Goal: Task Accomplishment & Management: Use online tool/utility

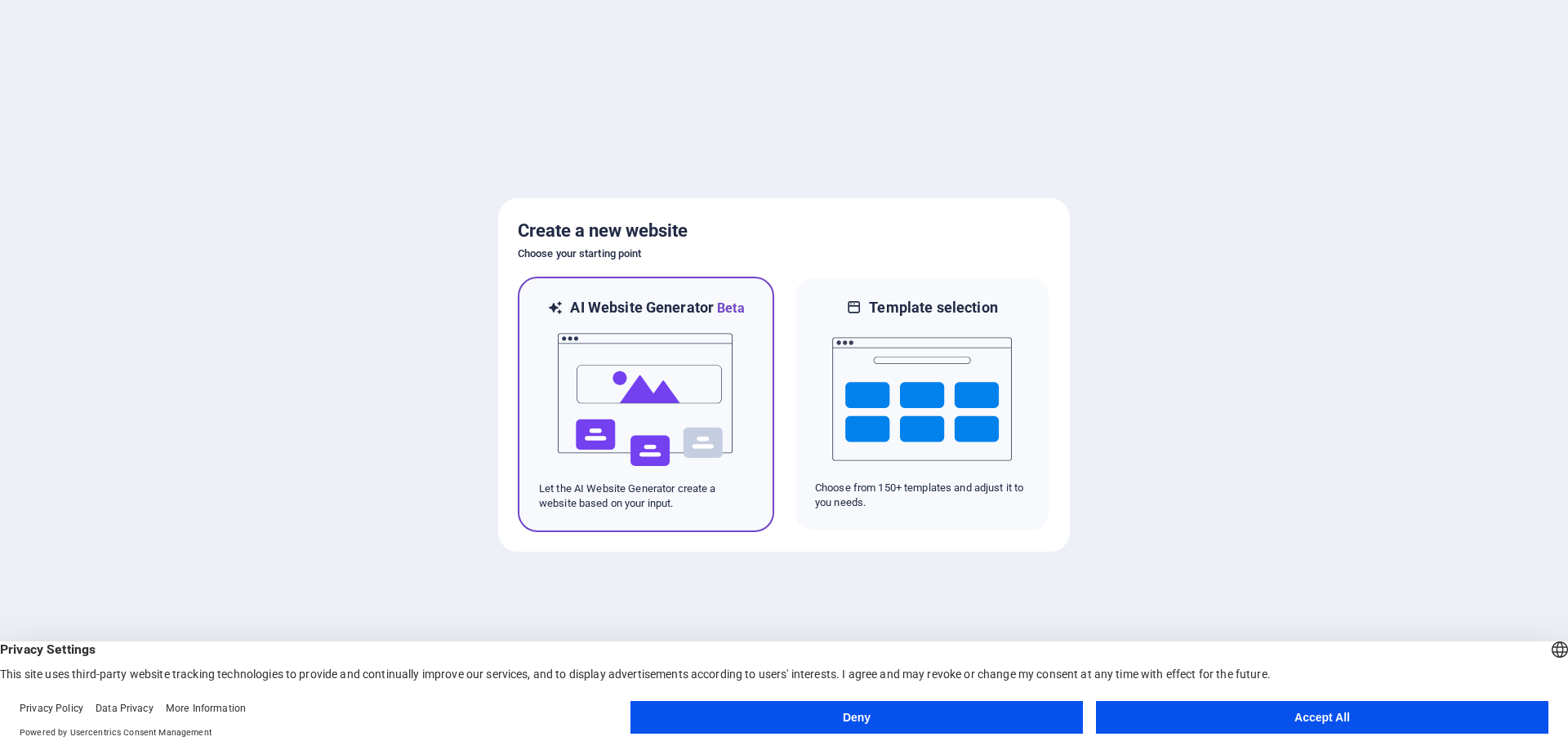
click at [657, 393] on img at bounding box center [645, 400] width 180 height 163
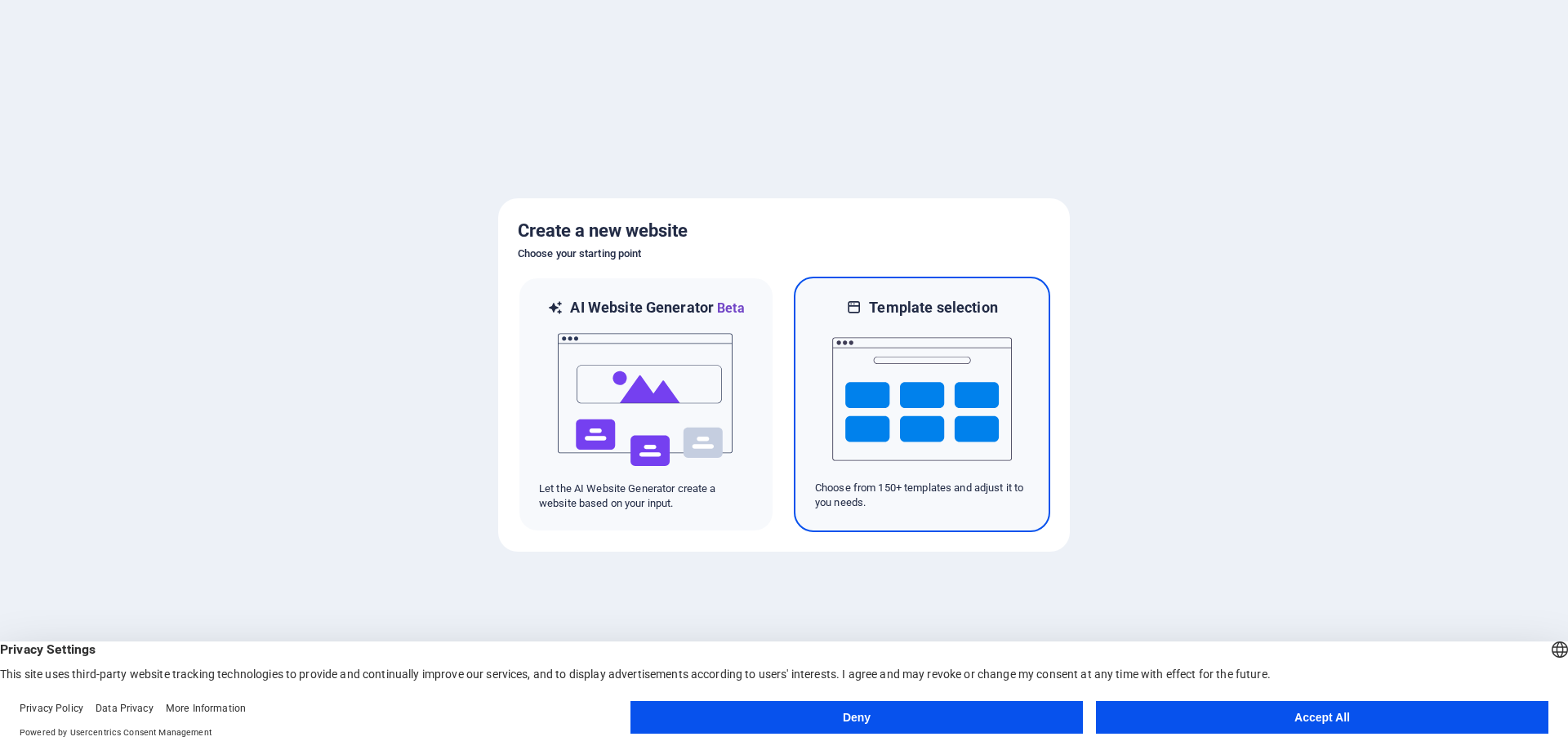
click at [930, 367] on img at bounding box center [922, 399] width 180 height 163
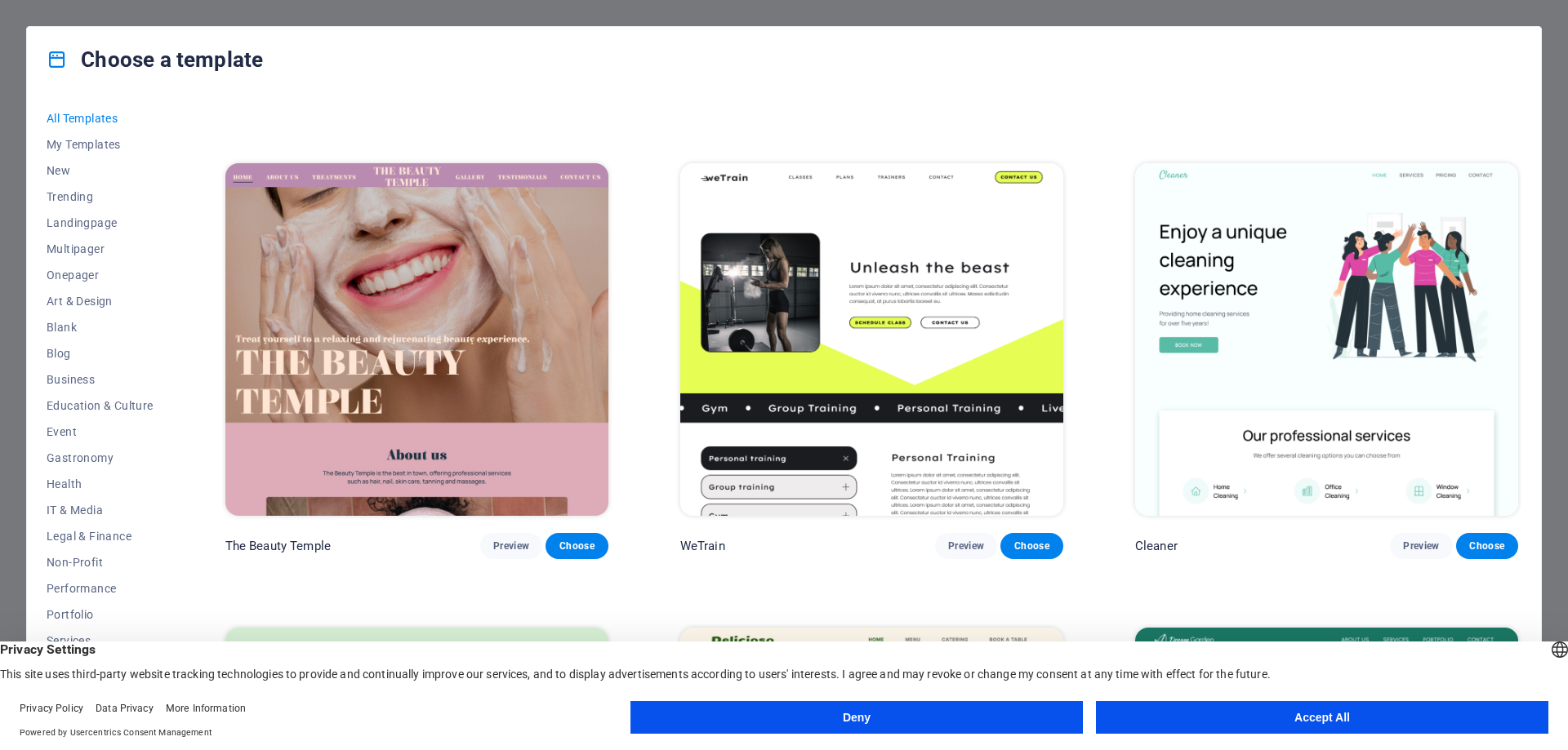
scroll to position [3673, 0]
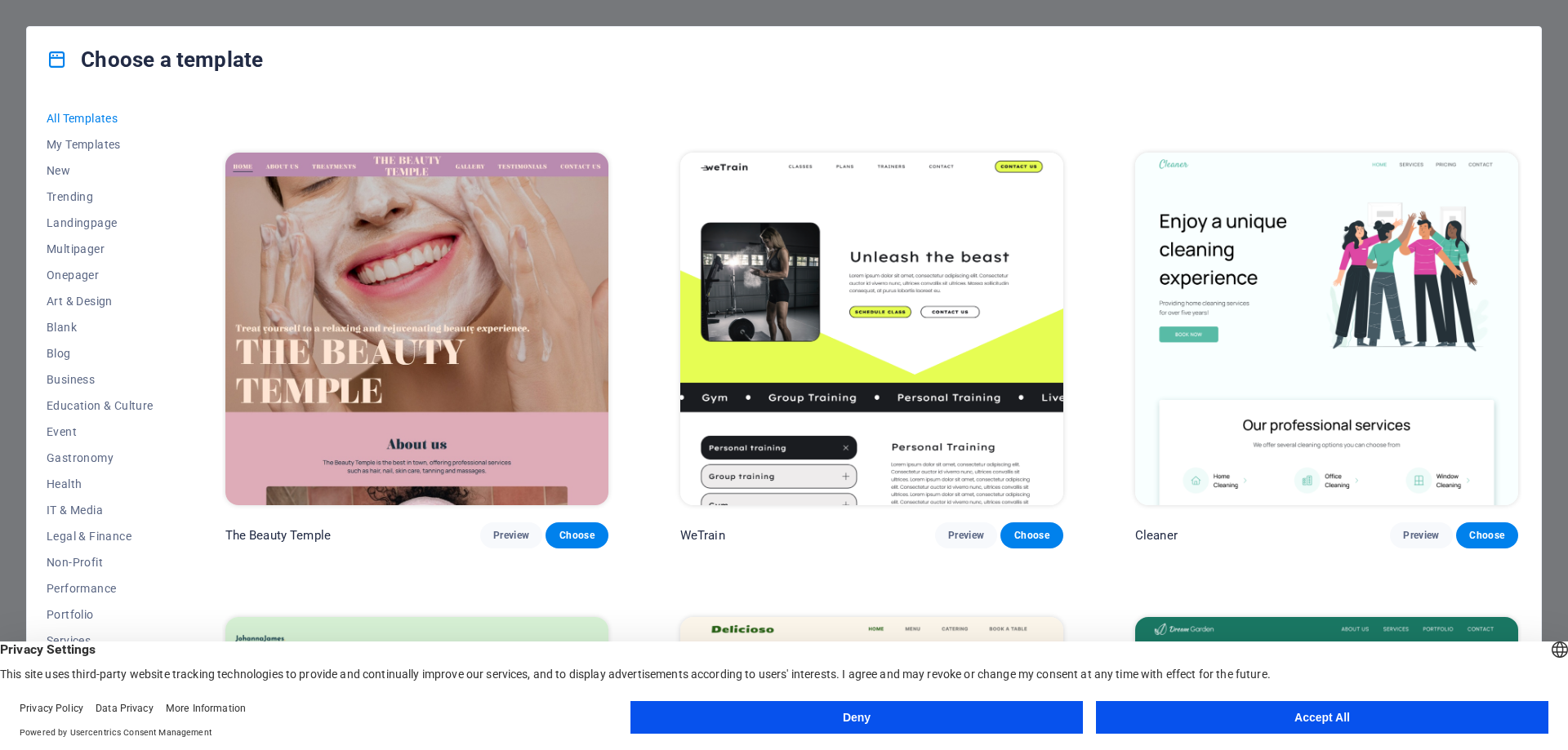
click at [1176, 306] on img at bounding box center [1327, 329] width 383 height 353
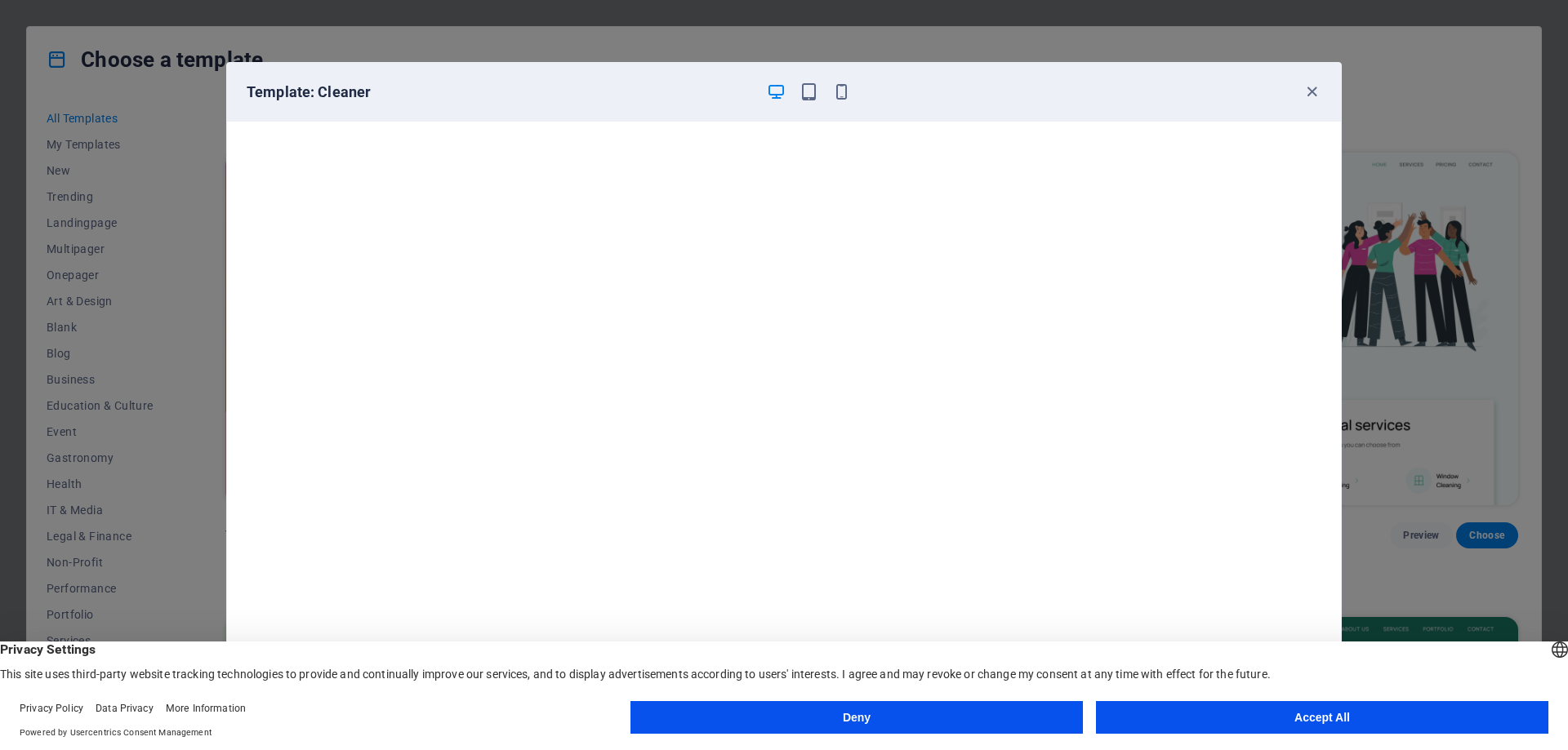
click at [1273, 713] on button "Accept All" at bounding box center [1322, 718] width 453 height 33
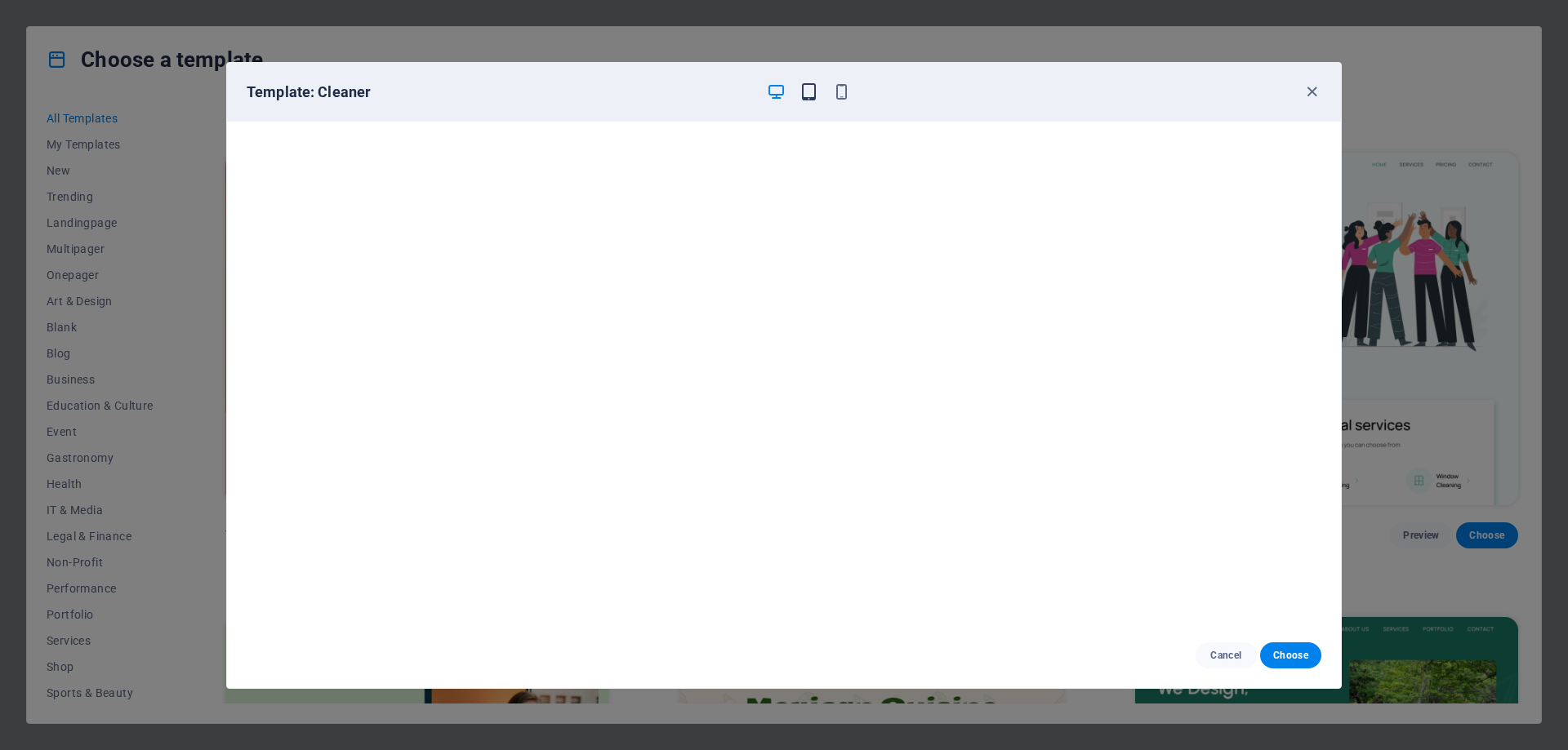
click at [799, 92] on div at bounding box center [808, 92] width 85 height 19
click at [814, 90] on icon "button" at bounding box center [809, 91] width 18 height 18
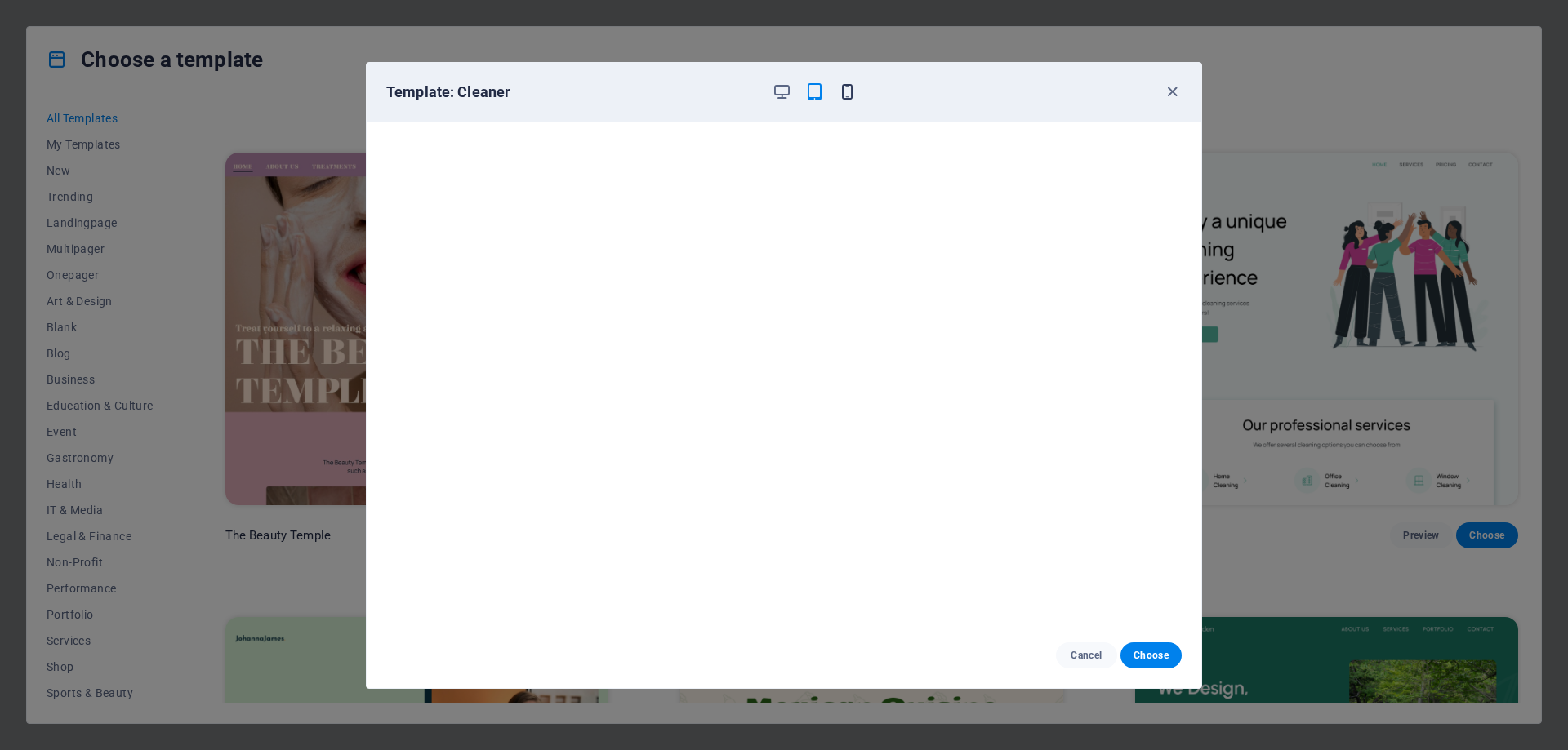
click at [846, 93] on icon "button" at bounding box center [847, 91] width 18 height 18
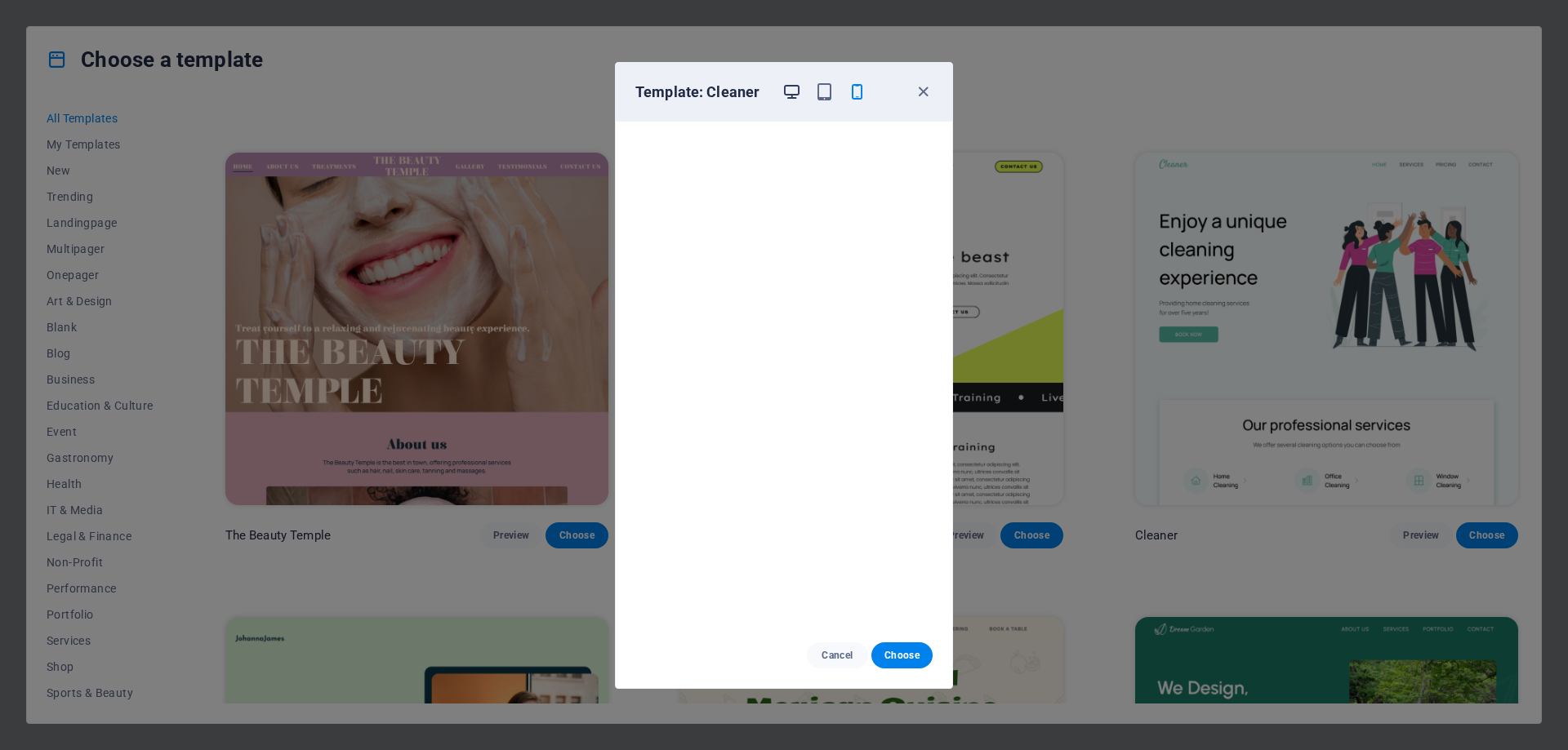
click at [797, 91] on icon "button" at bounding box center [791, 91] width 18 height 18
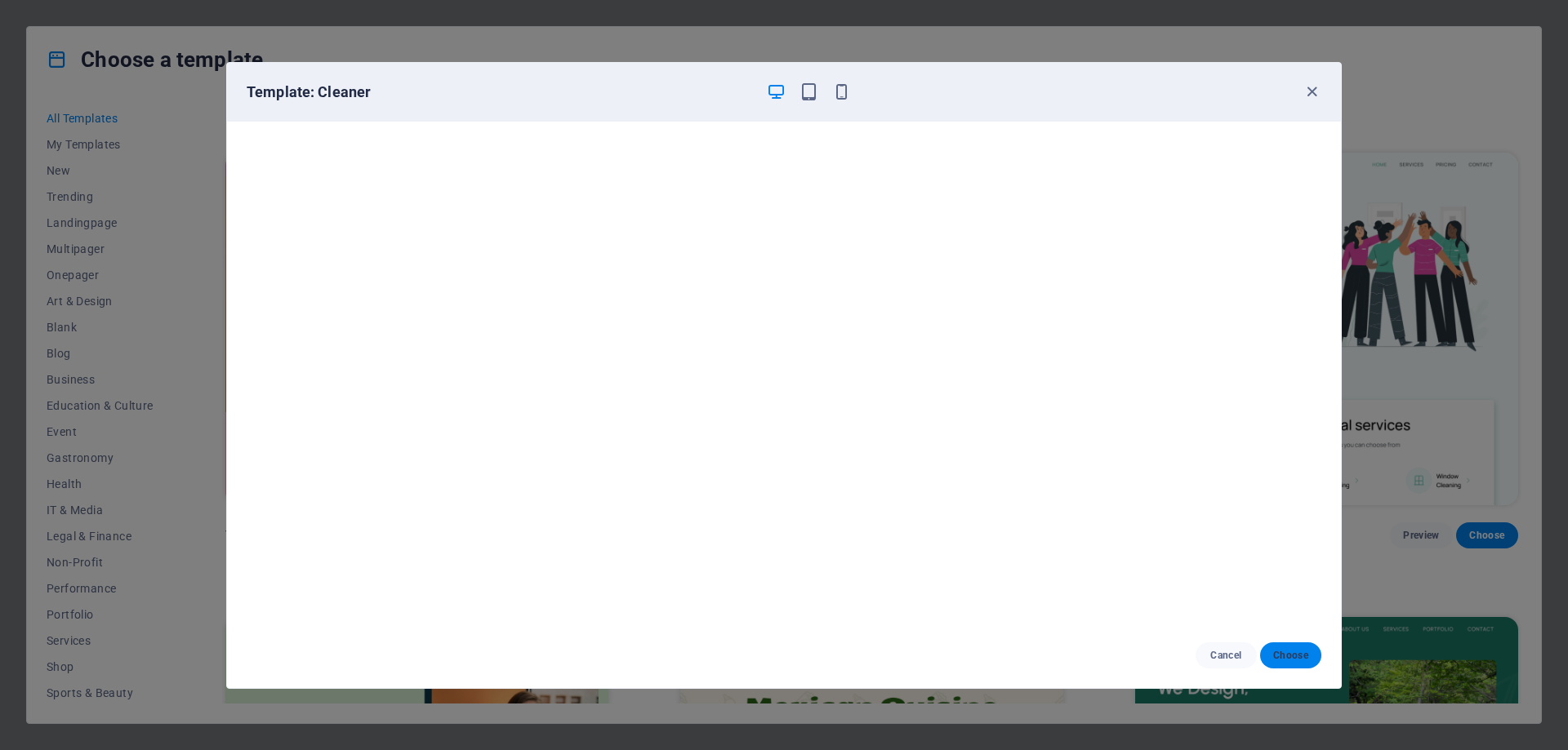
click at [1308, 660] on span "Choose" at bounding box center [1291, 655] width 35 height 13
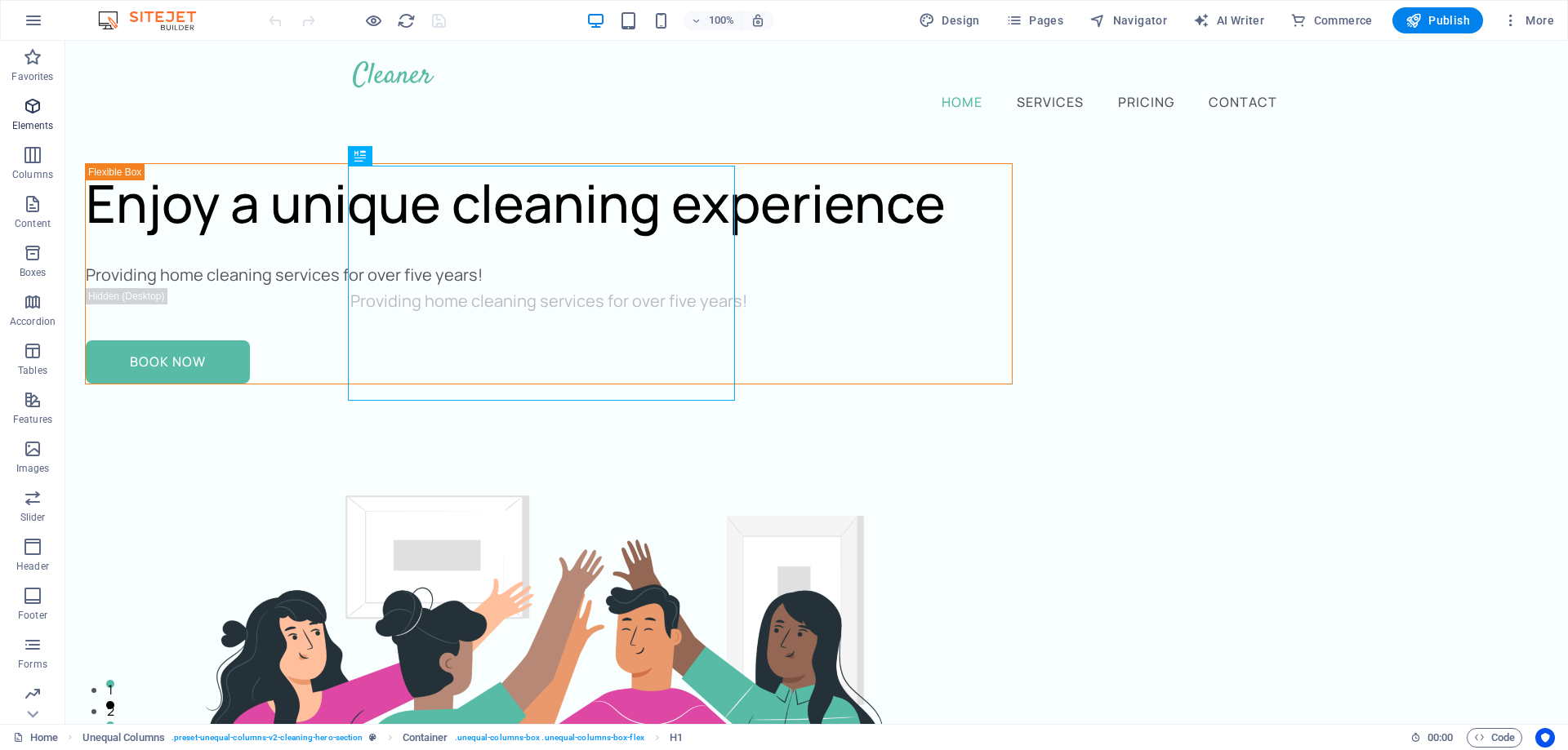
click at [37, 106] on icon "button" at bounding box center [32, 106] width 19 height 19
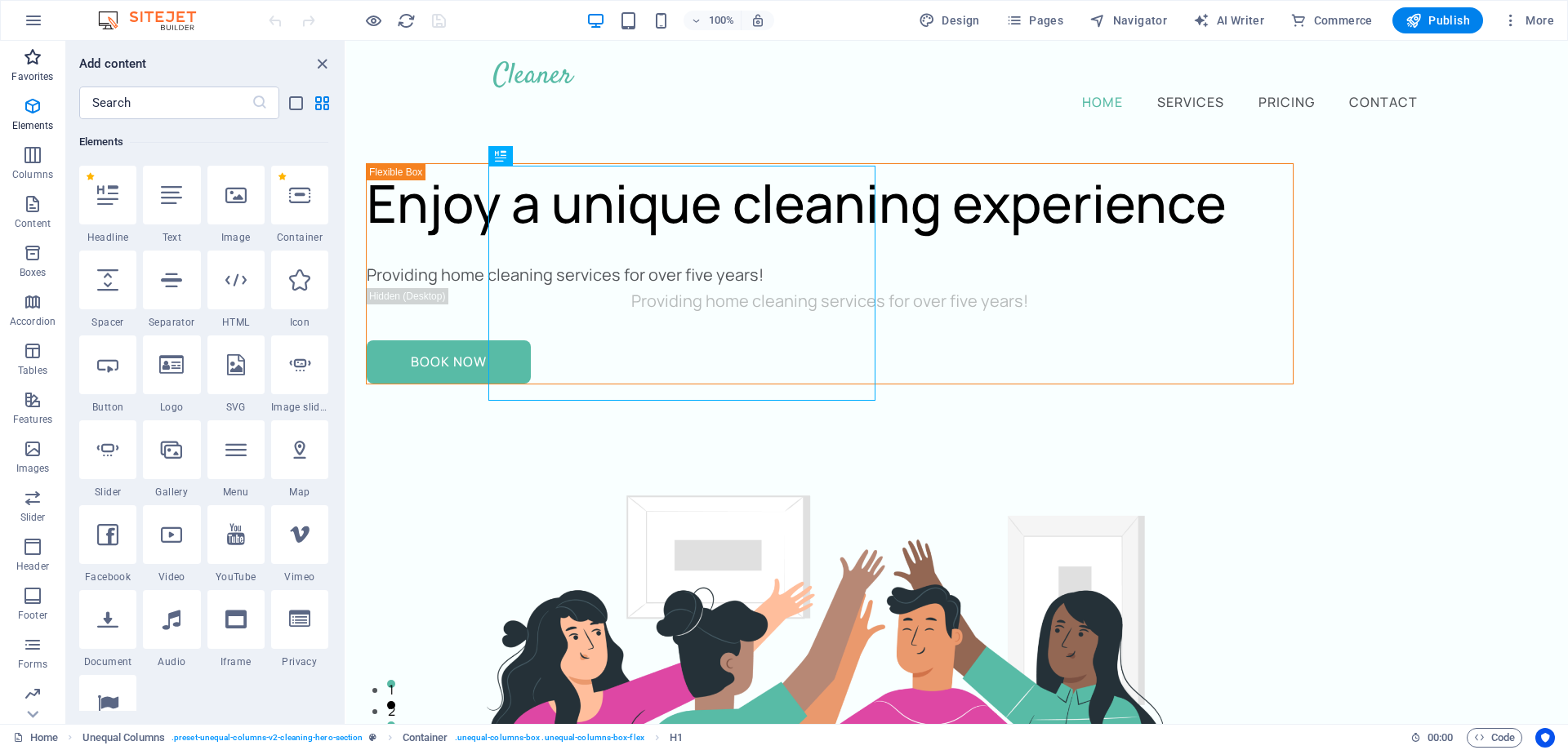
click at [32, 67] on span "Favorites" at bounding box center [32, 67] width 65 height 39
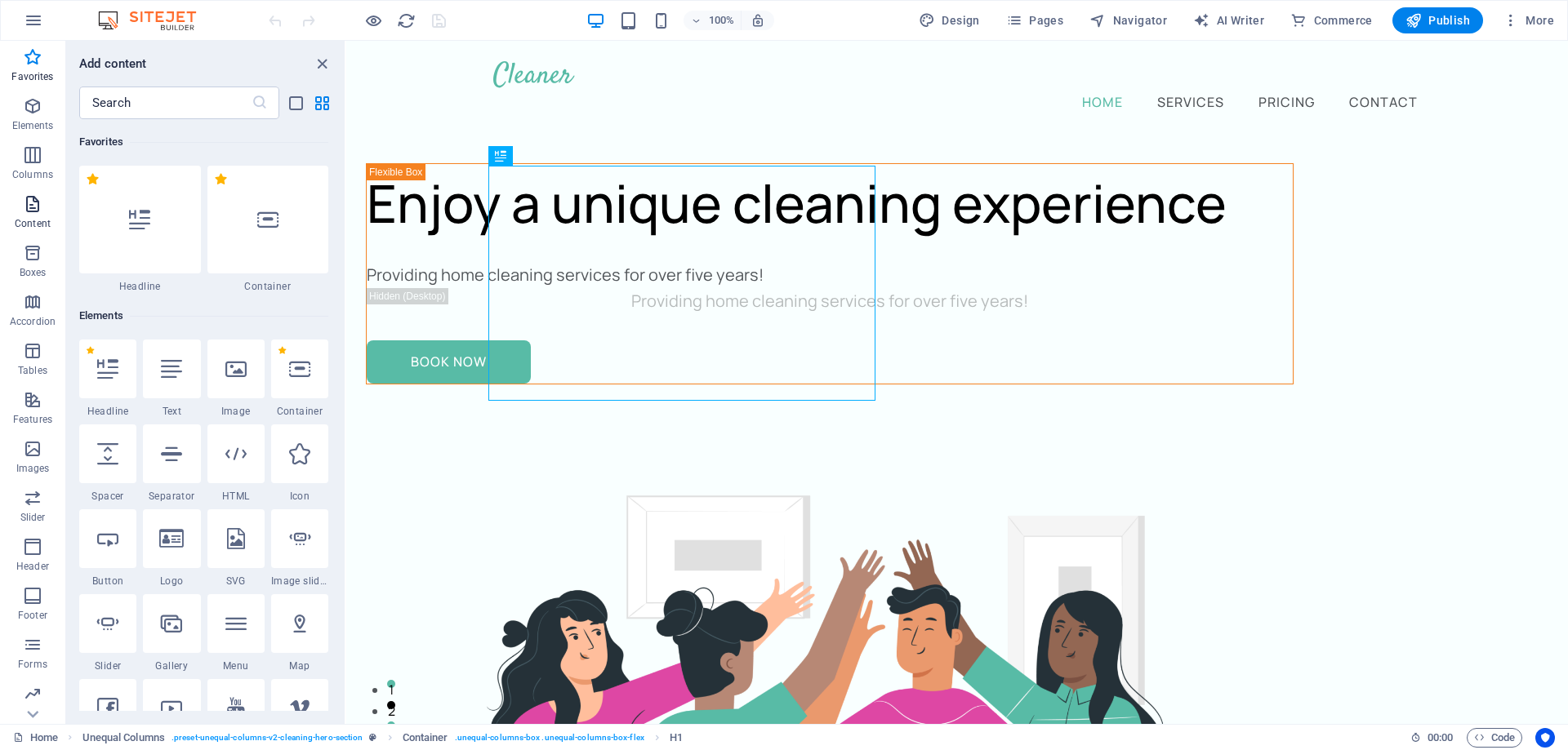
click at [32, 205] on icon "button" at bounding box center [32, 204] width 19 height 19
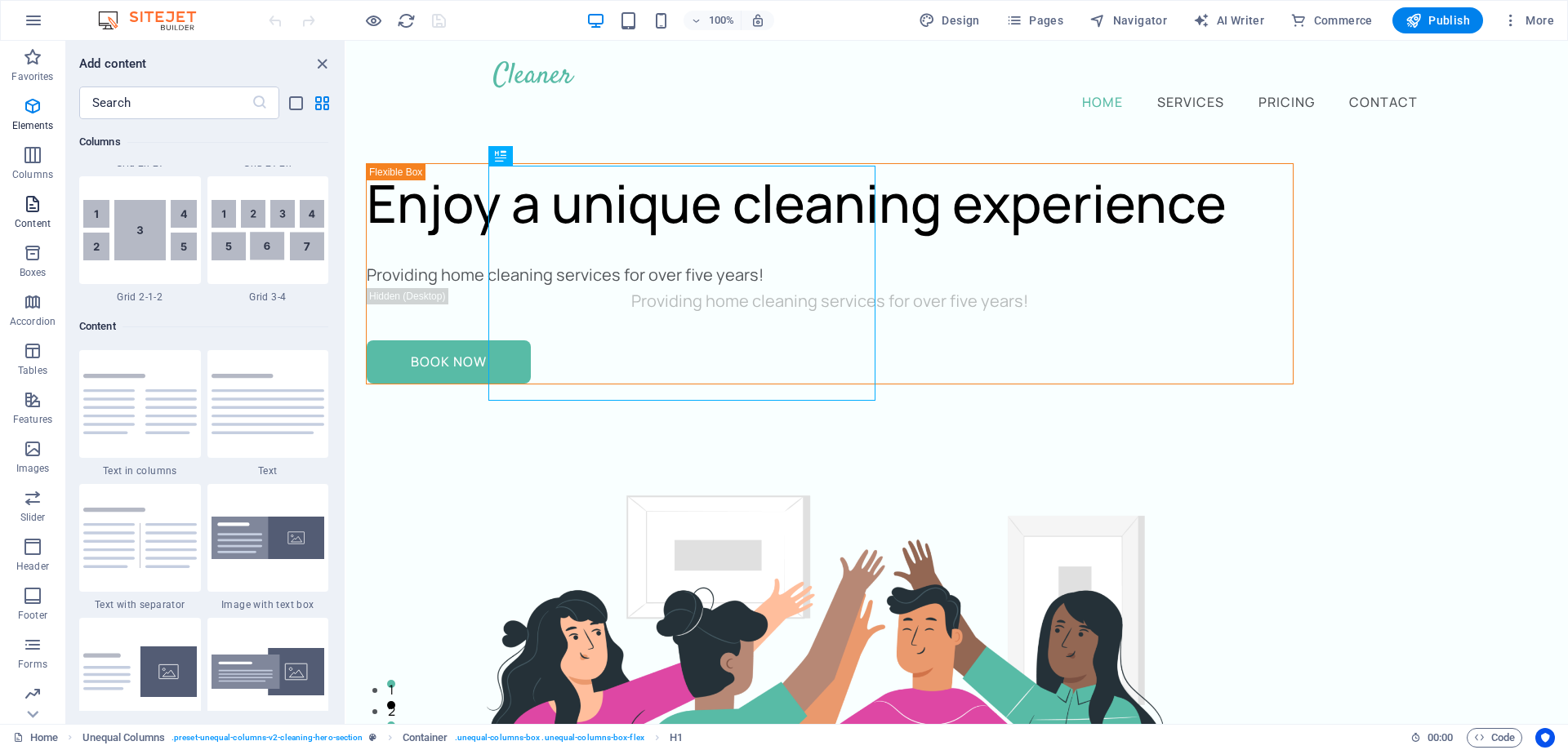
scroll to position [2856, 0]
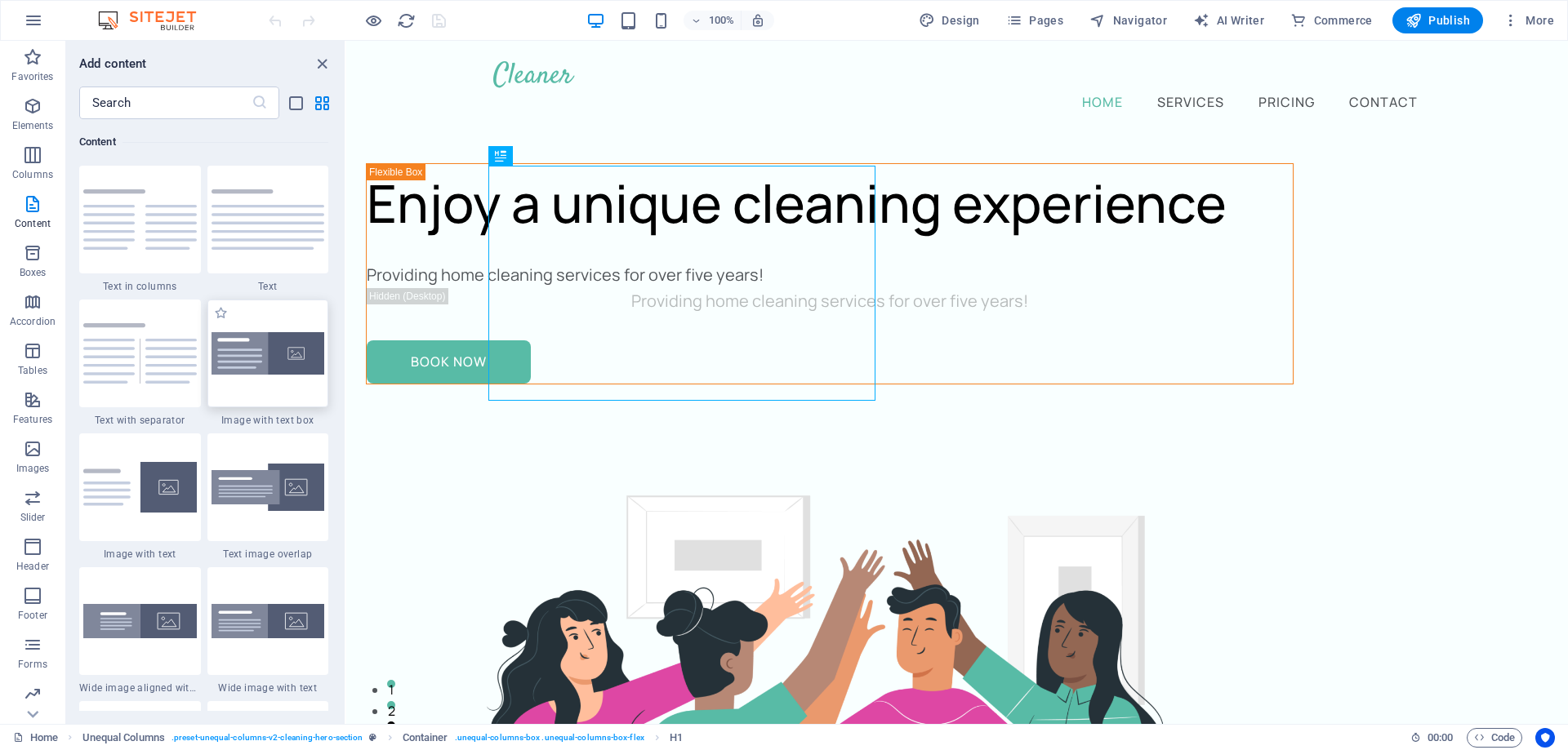
click at [257, 307] on div at bounding box center [268, 353] width 122 height 108
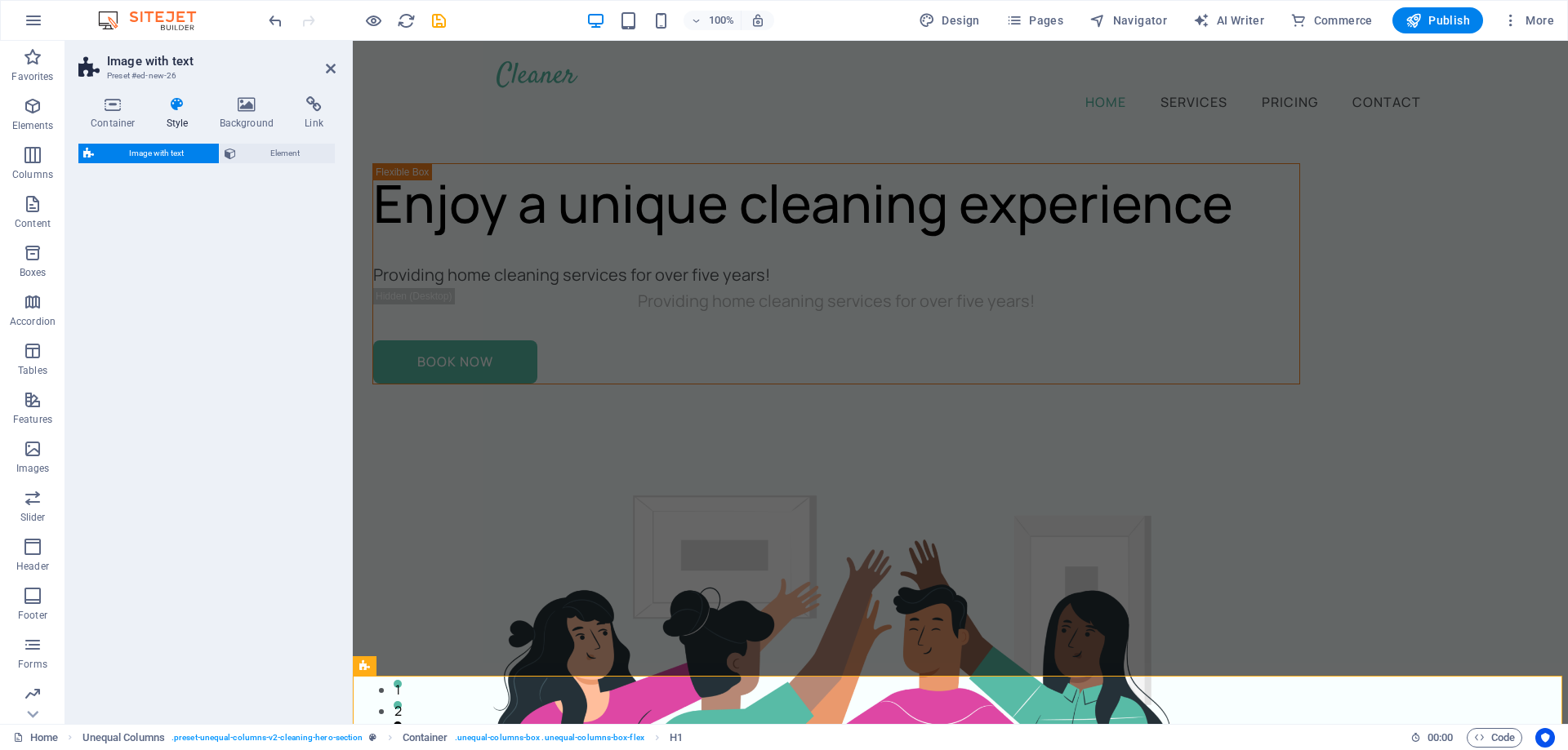
select select "rem"
select select "px"
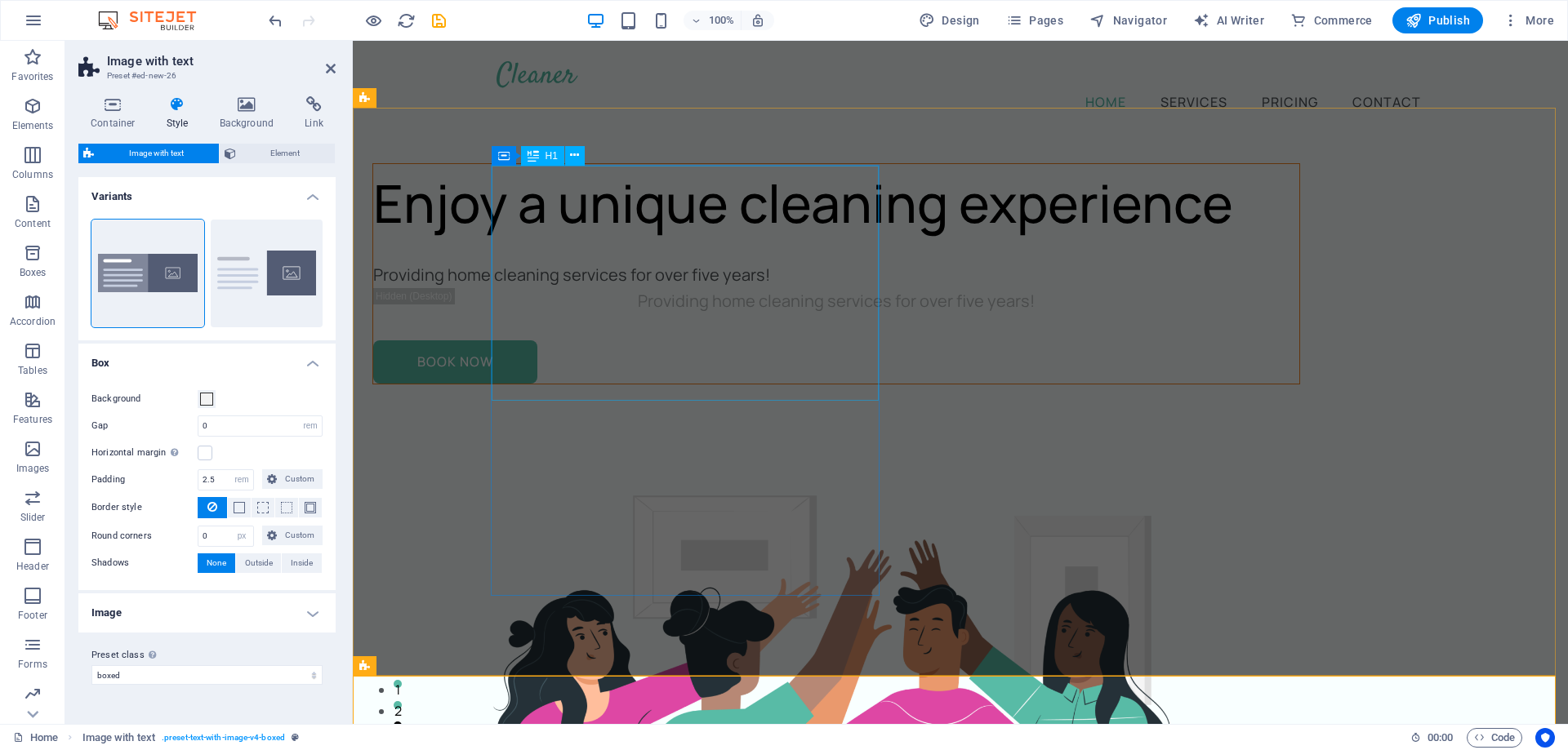
click at [576, 242] on div "Enjoy a unique cleaning experience" at bounding box center [837, 203] width 927 height 79
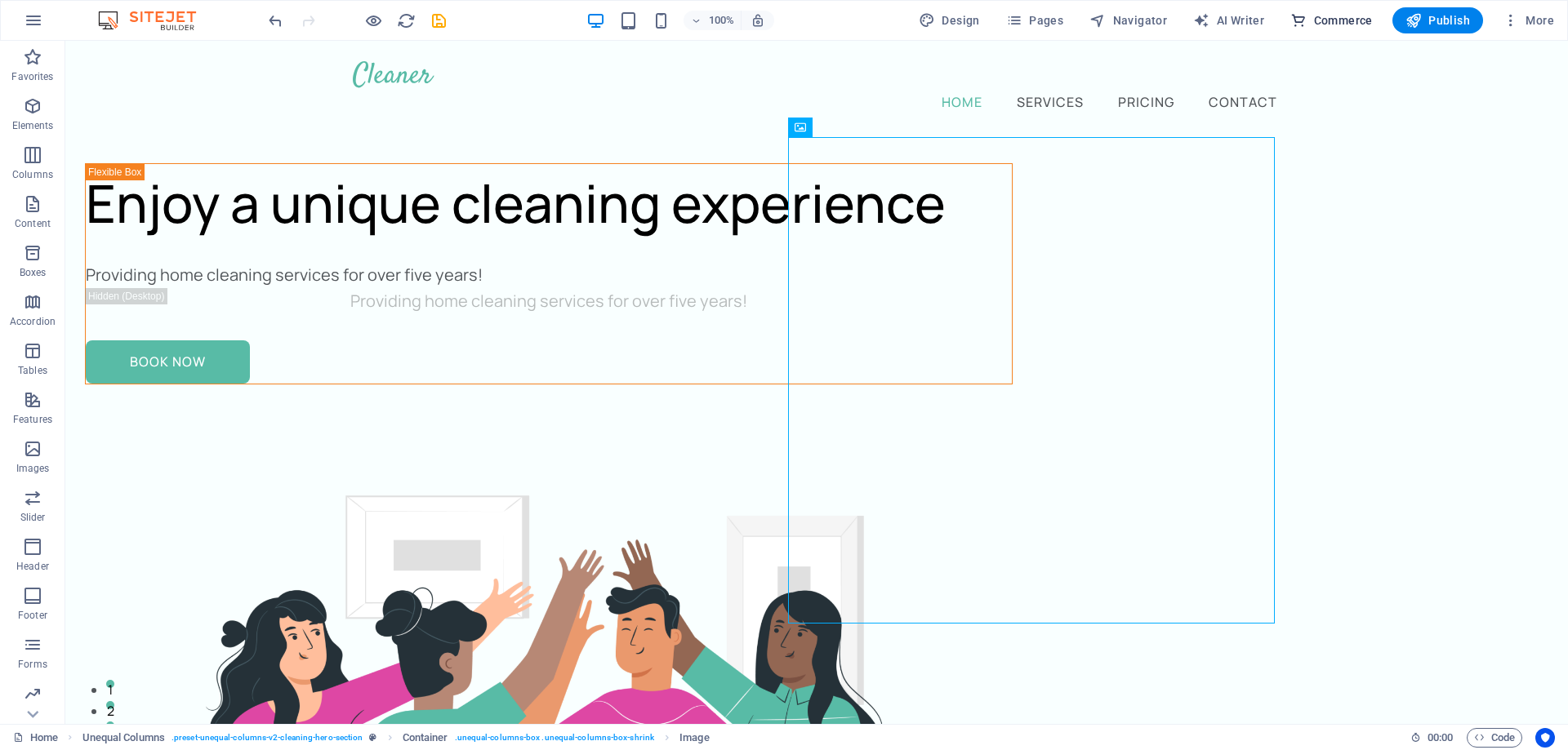
click at [1323, 25] on span "Commerce" at bounding box center [1331, 20] width 83 height 17
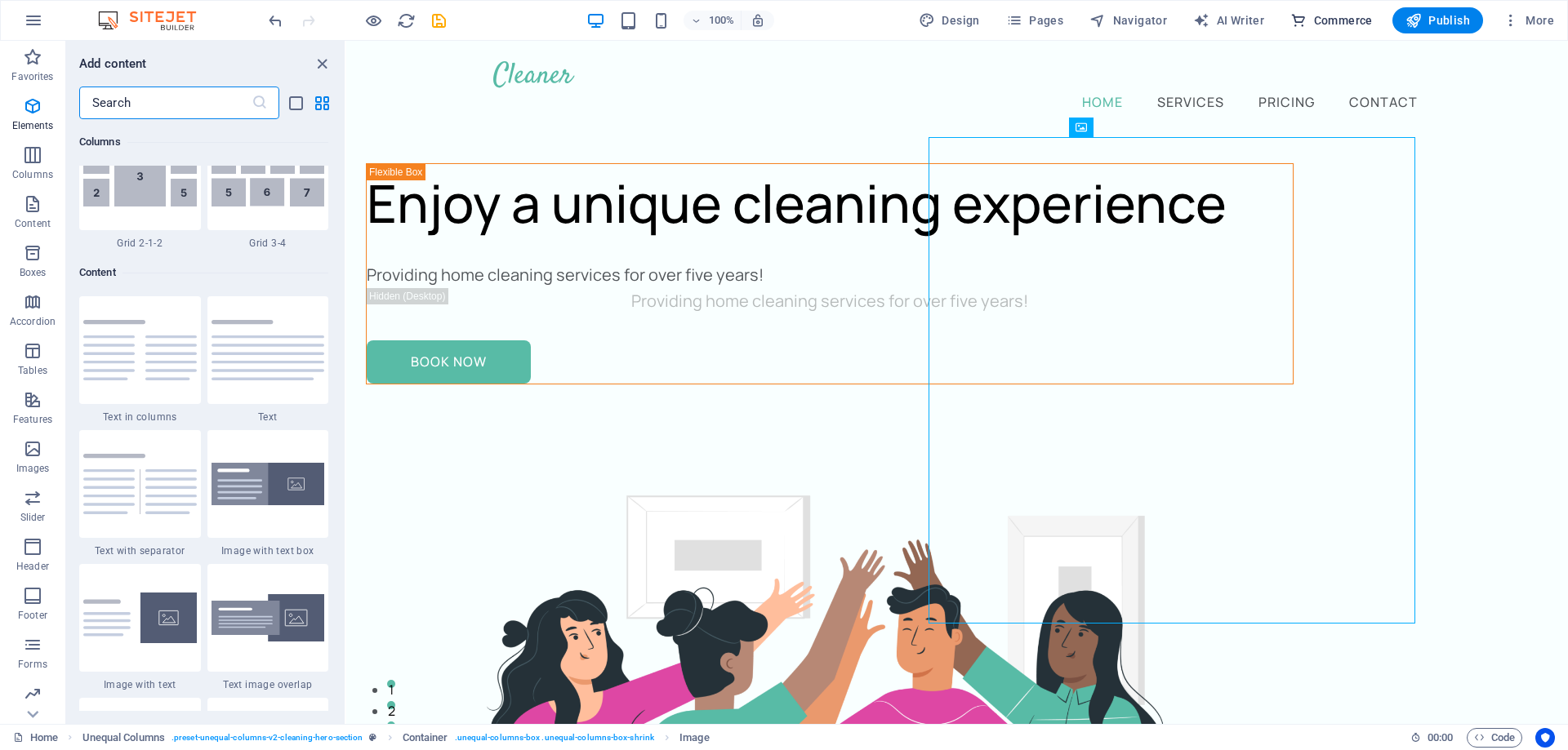
scroll to position [15732, 0]
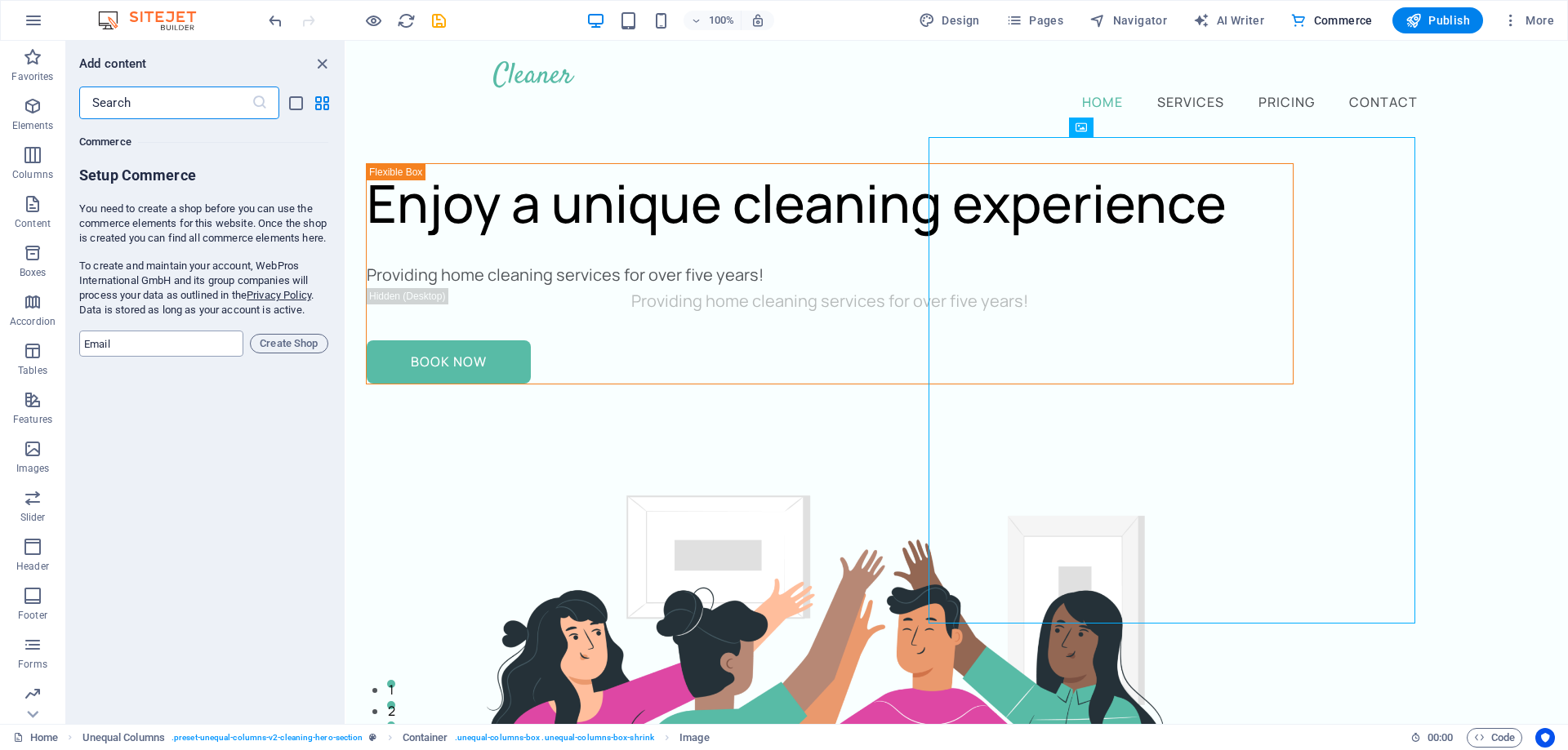
click at [165, 357] on input "email" at bounding box center [161, 343] width 164 height 26
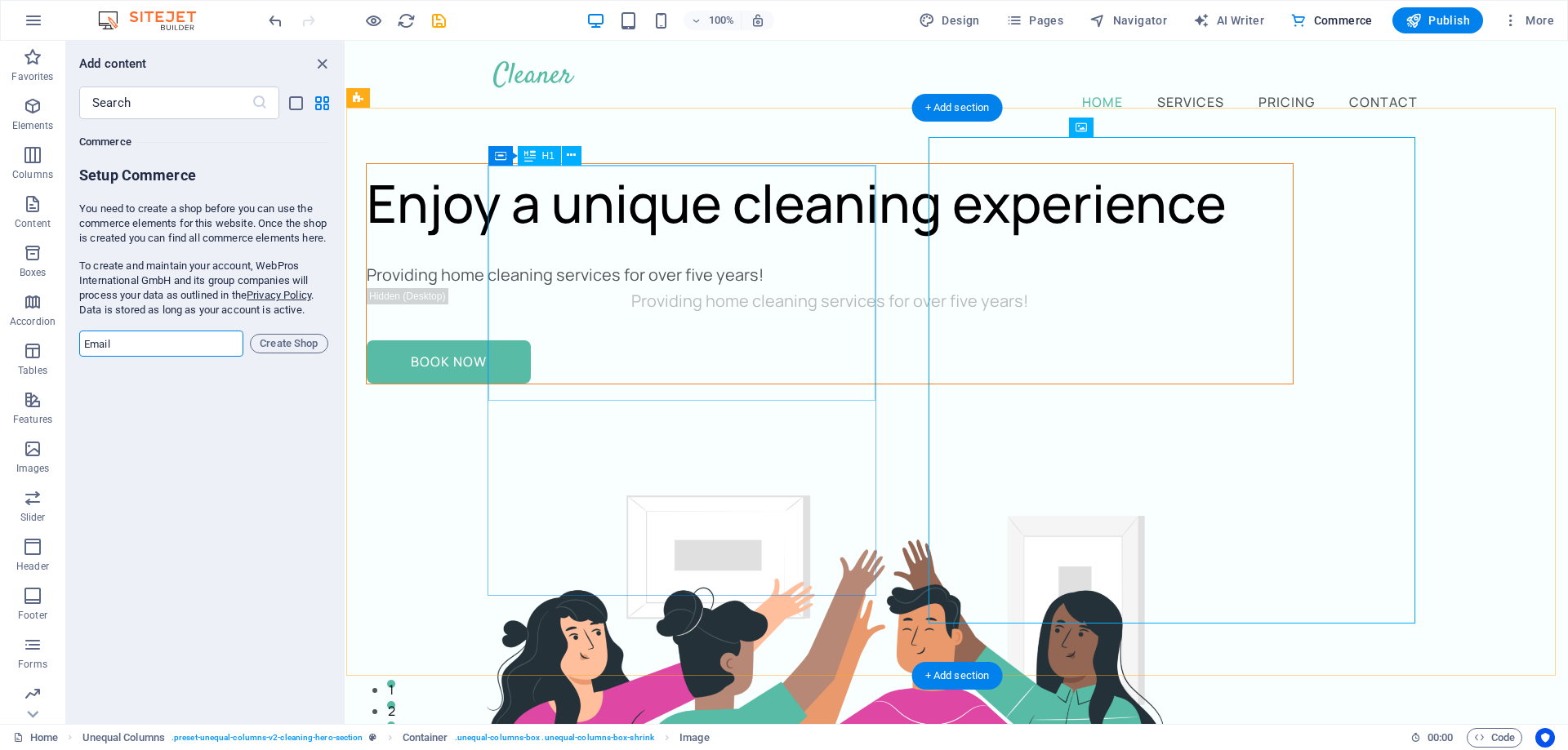
click at [784, 242] on div "Enjoy a unique cleaning experience" at bounding box center [830, 203] width 927 height 79
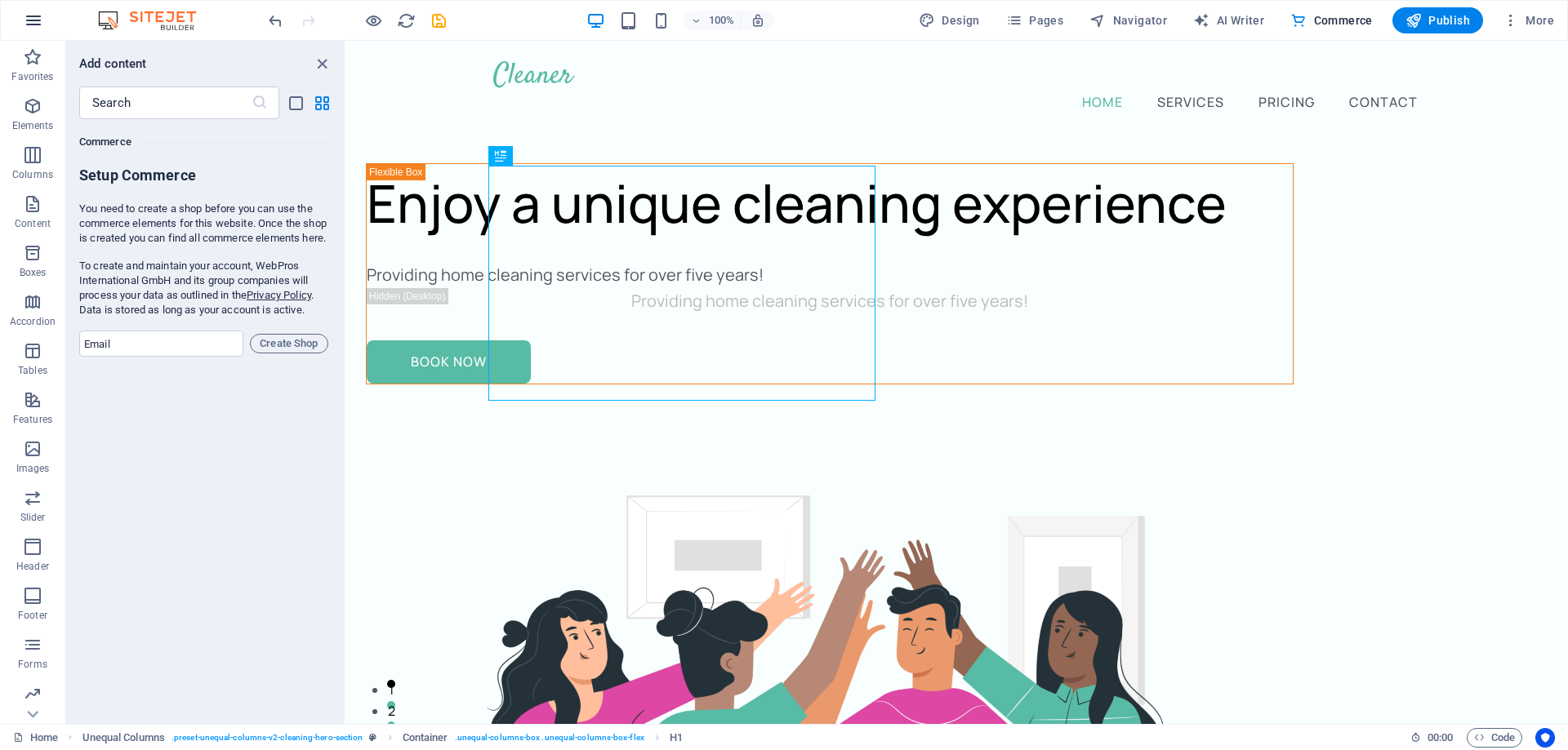
click at [45, 22] on button "button" at bounding box center [33, 20] width 39 height 39
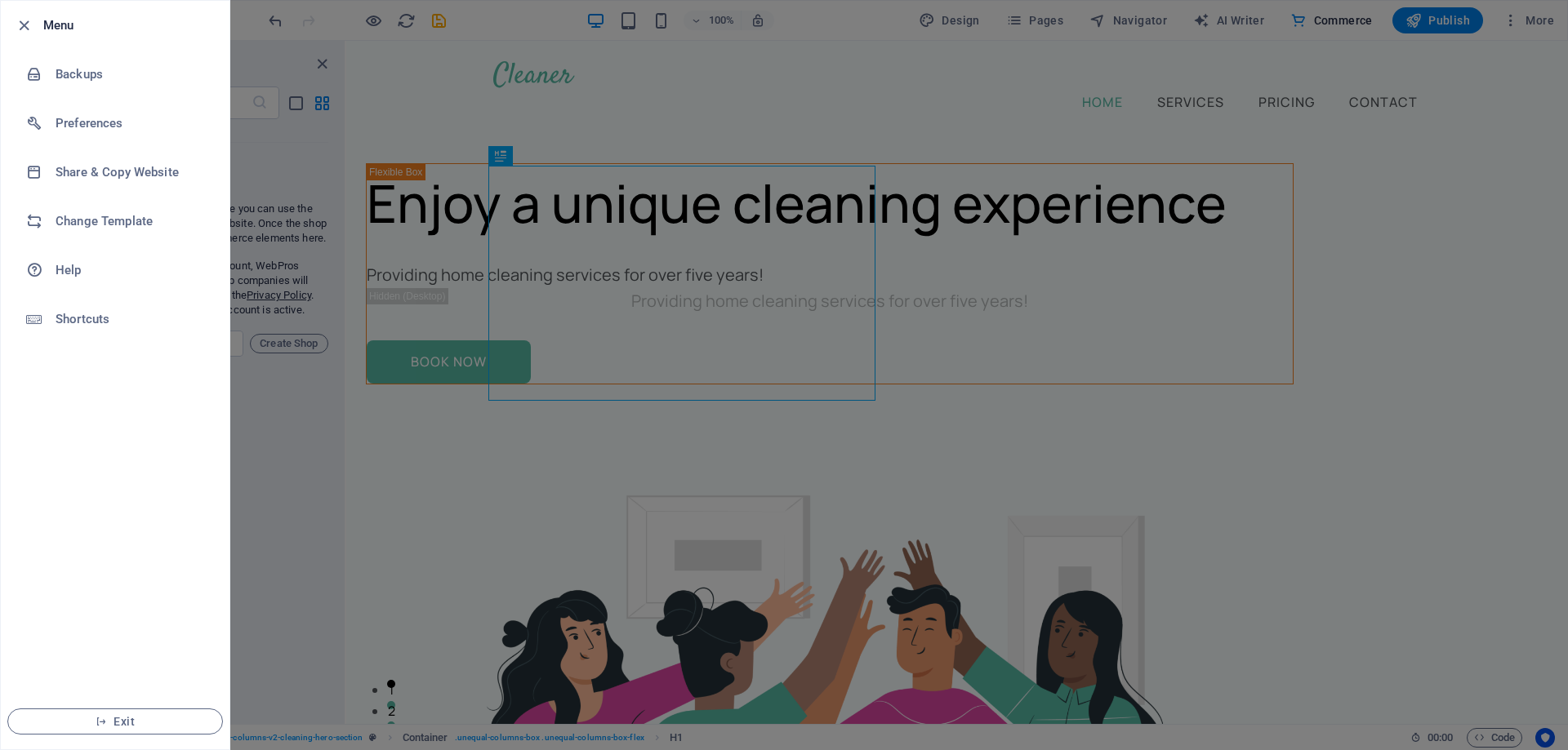
click at [45, 22] on h6 "Menu" at bounding box center [129, 25] width 173 height 19
click at [20, 23] on icon "button" at bounding box center [23, 25] width 18 height 18
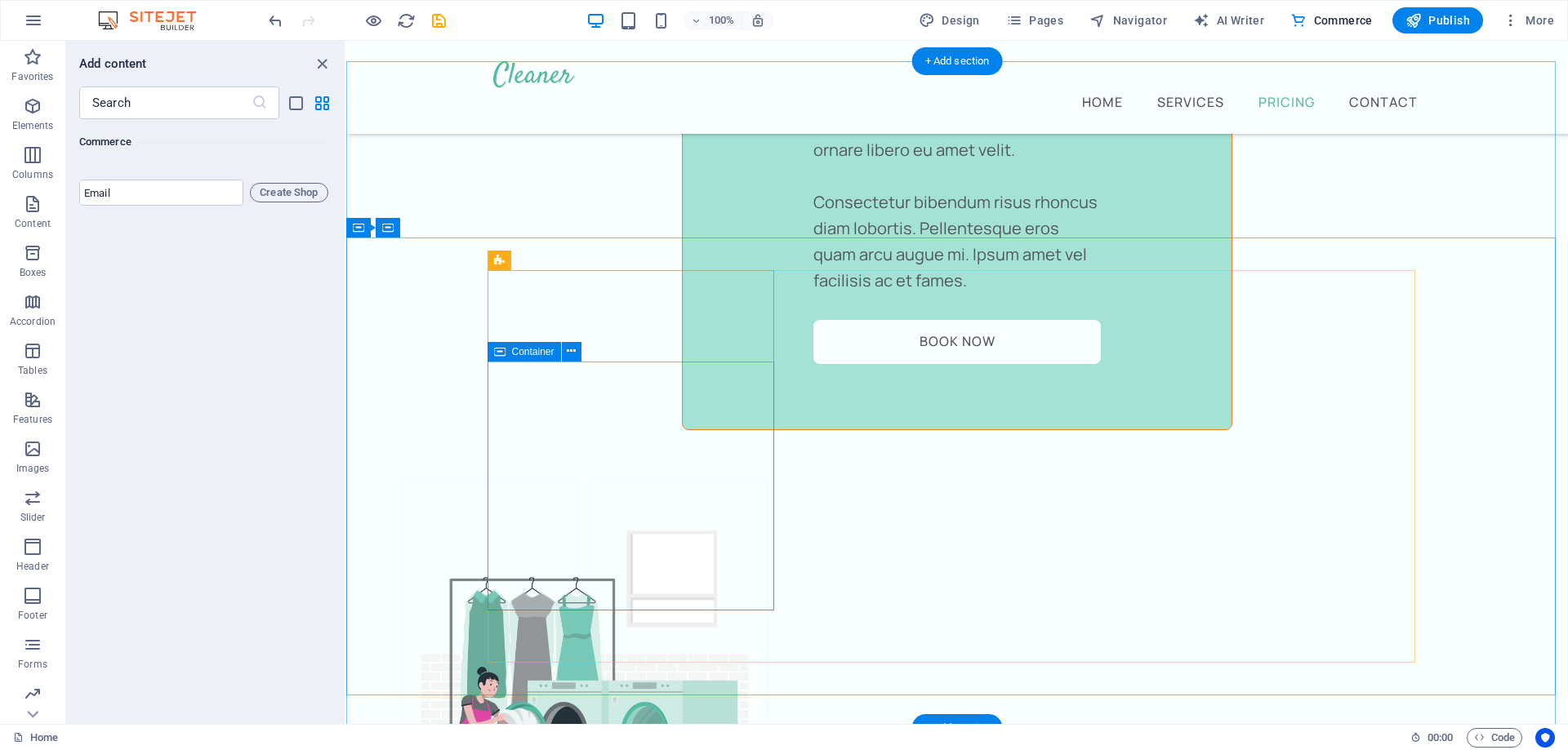
scroll to position [6449, 0]
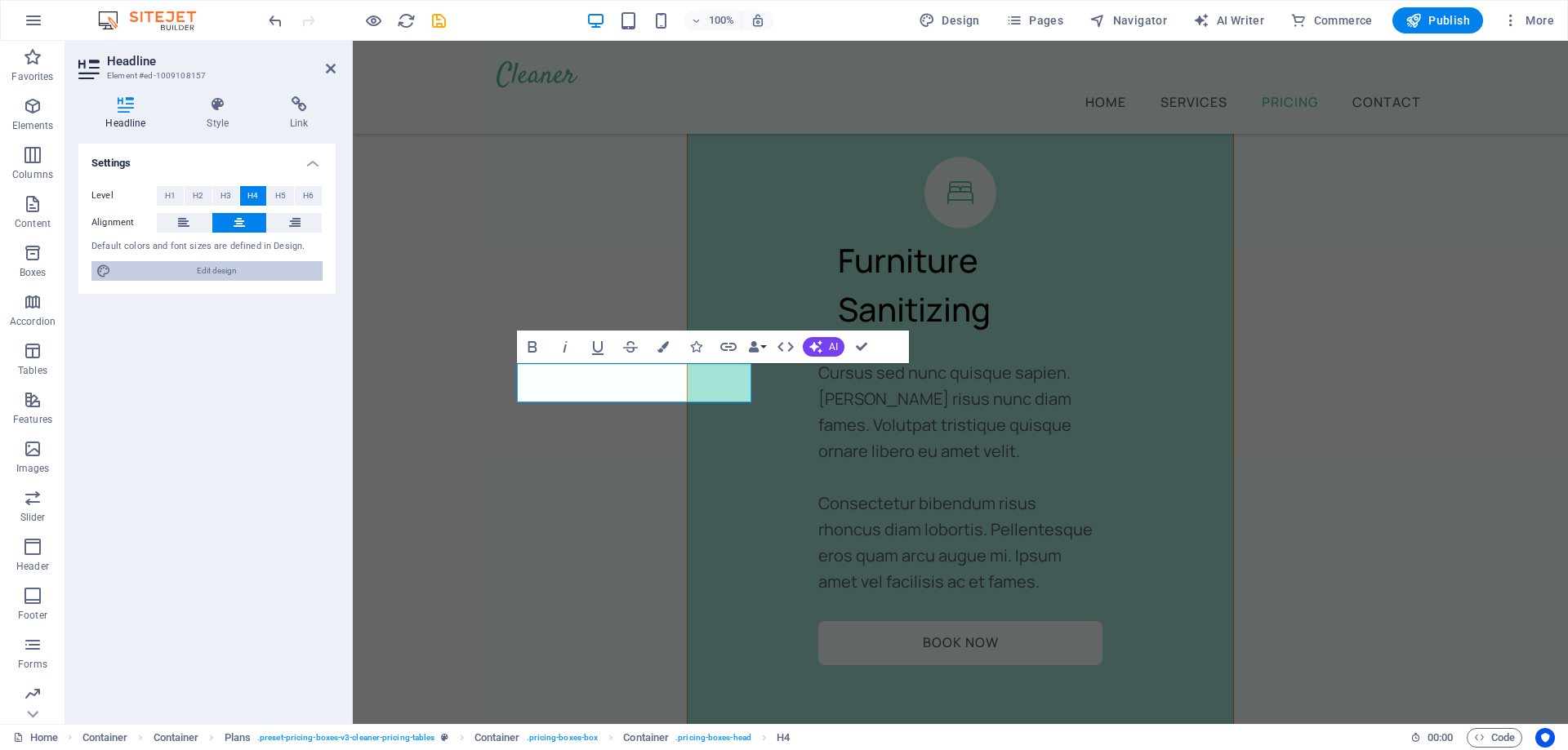
click at [234, 263] on span "Edit design" at bounding box center [216, 271] width 201 height 19
select select "px"
select select "400"
select select "px"
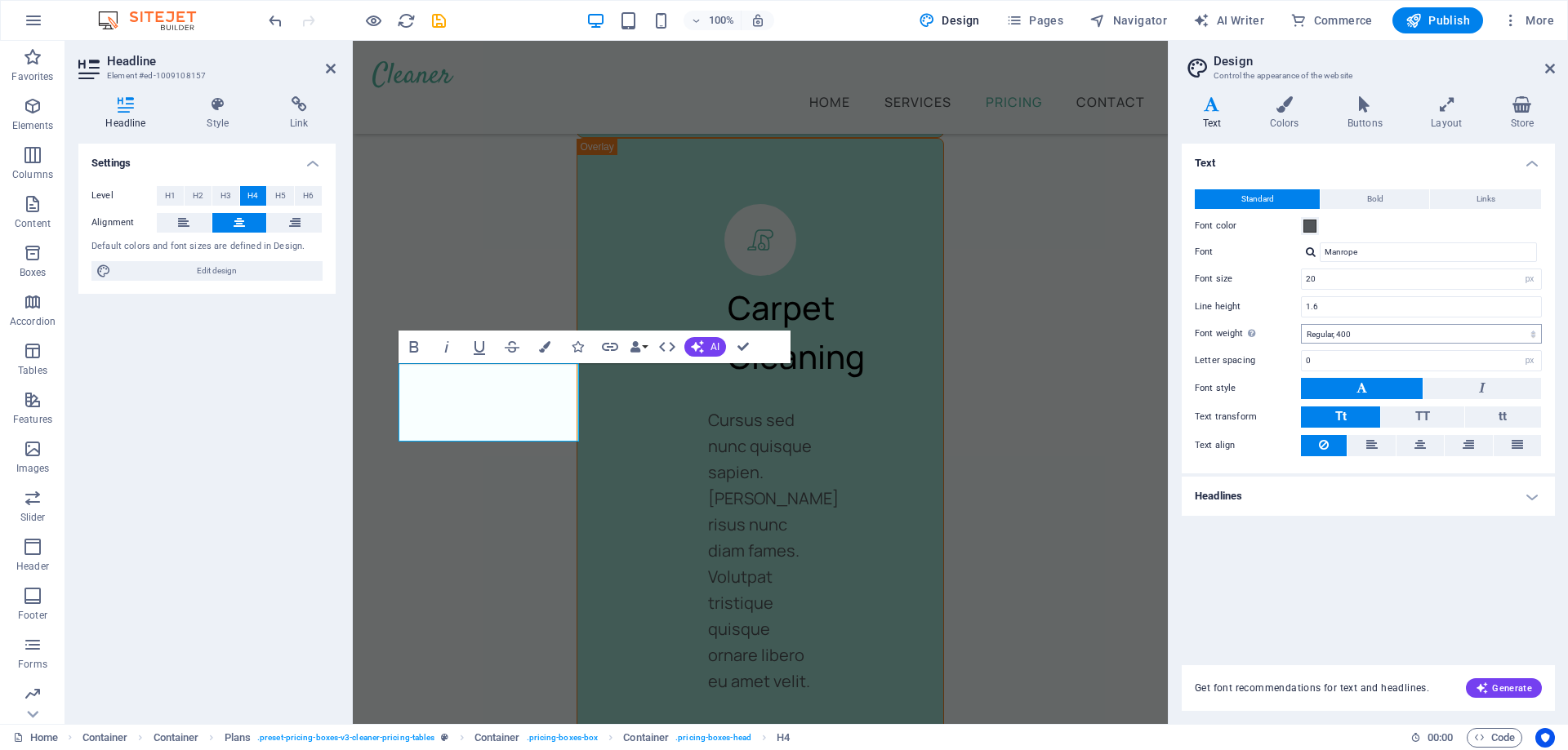
scroll to position [9640, 0]
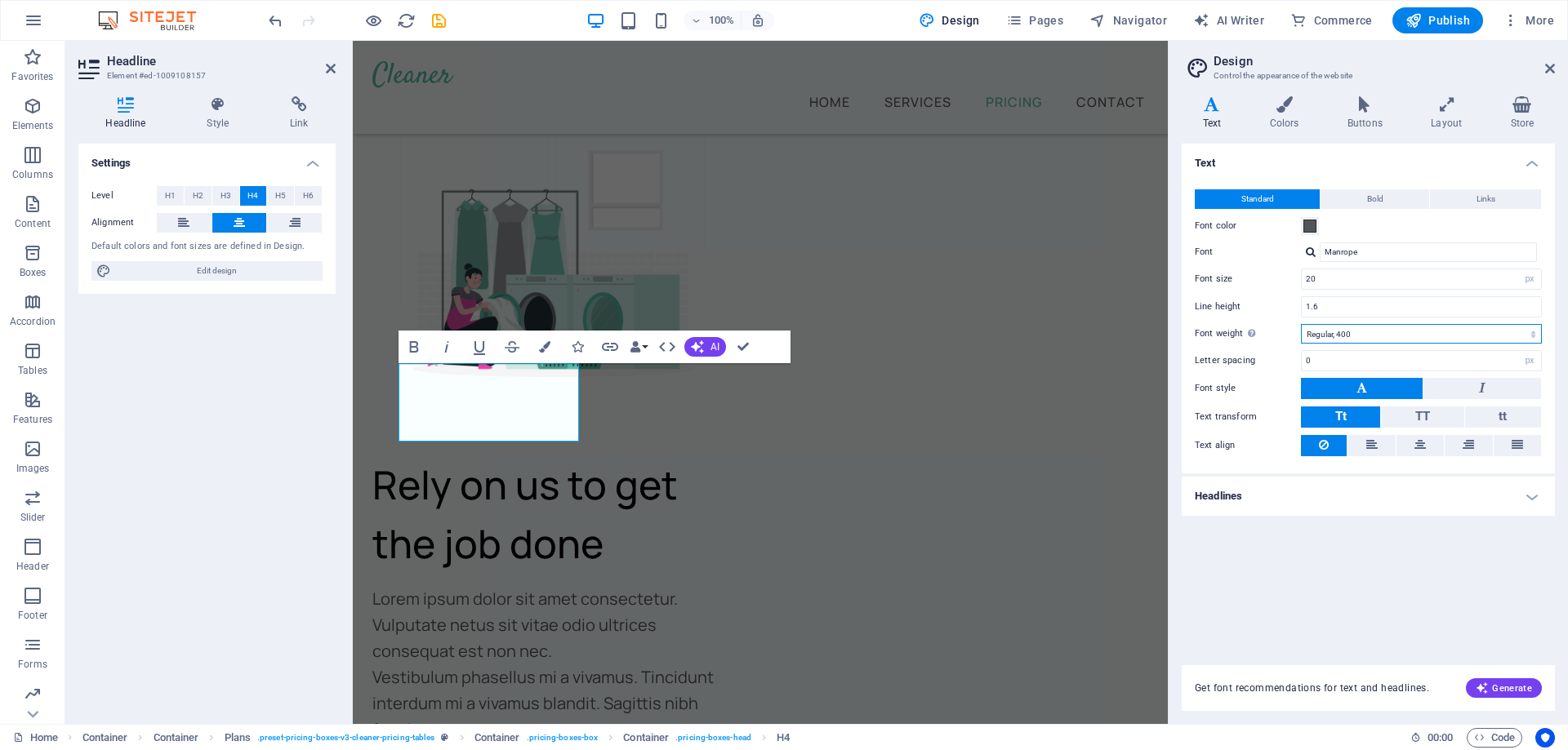
click at [1401, 338] on select "Thin, 100 Extra-light, 200 Light, 300 Regular, 400 Medium, 500 Semi-bold, 600 B…" at bounding box center [1422, 334] width 241 height 19
click at [1324, 600] on div "Text Standard Bold Links Font color Font Manrope Font size 20 rem px Line heigh…" at bounding box center [1368, 395] width 374 height 502
click at [1318, 228] on button "Font color" at bounding box center [1310, 226] width 18 height 18
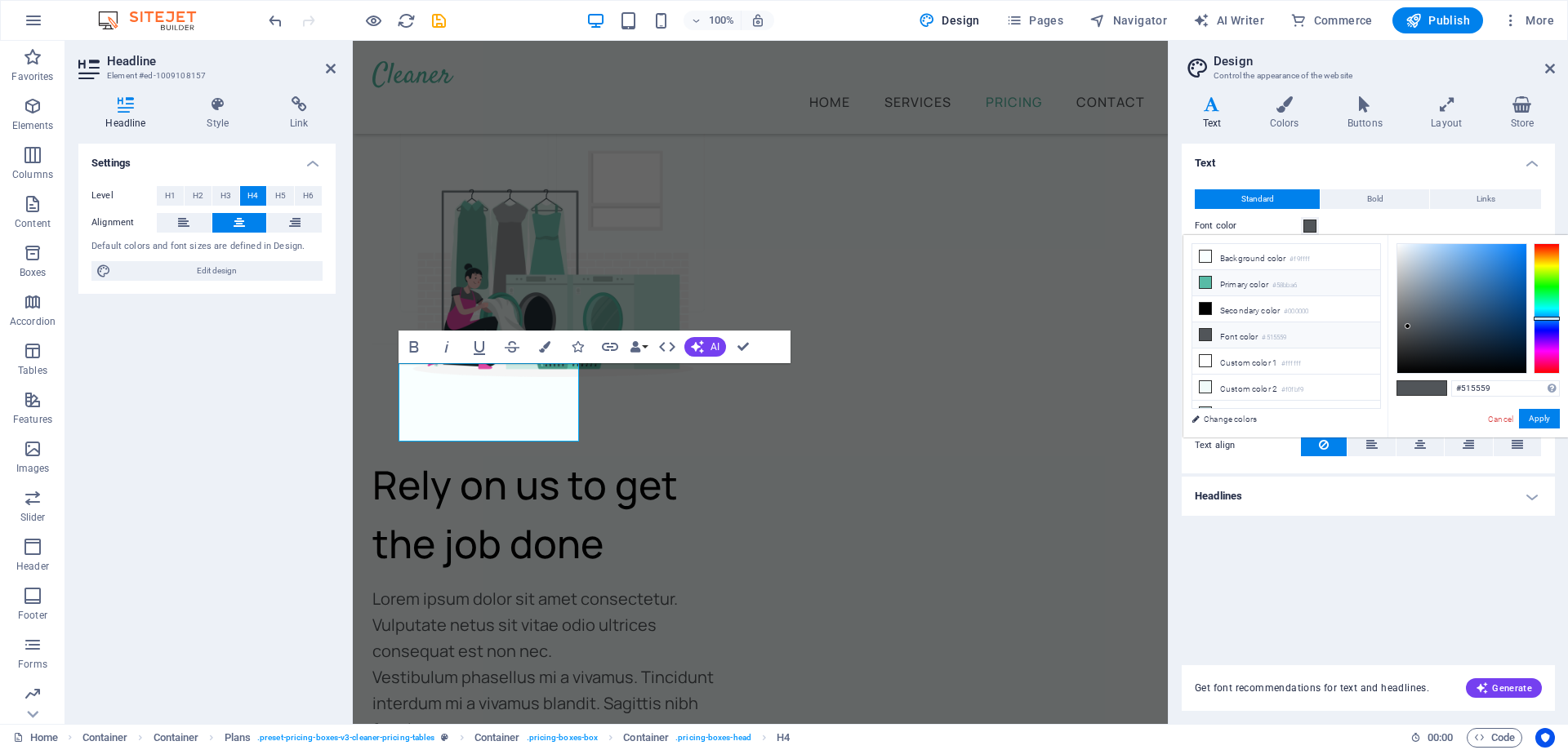
click at [1225, 287] on li "Primary color #58bba6" at bounding box center [1286, 283] width 188 height 26
type input "#58bba6"
click at [1335, 574] on div "Text Standard Bold Links Font color Font Manrope Font size 20 rem px Line heigh…" at bounding box center [1368, 395] width 374 height 502
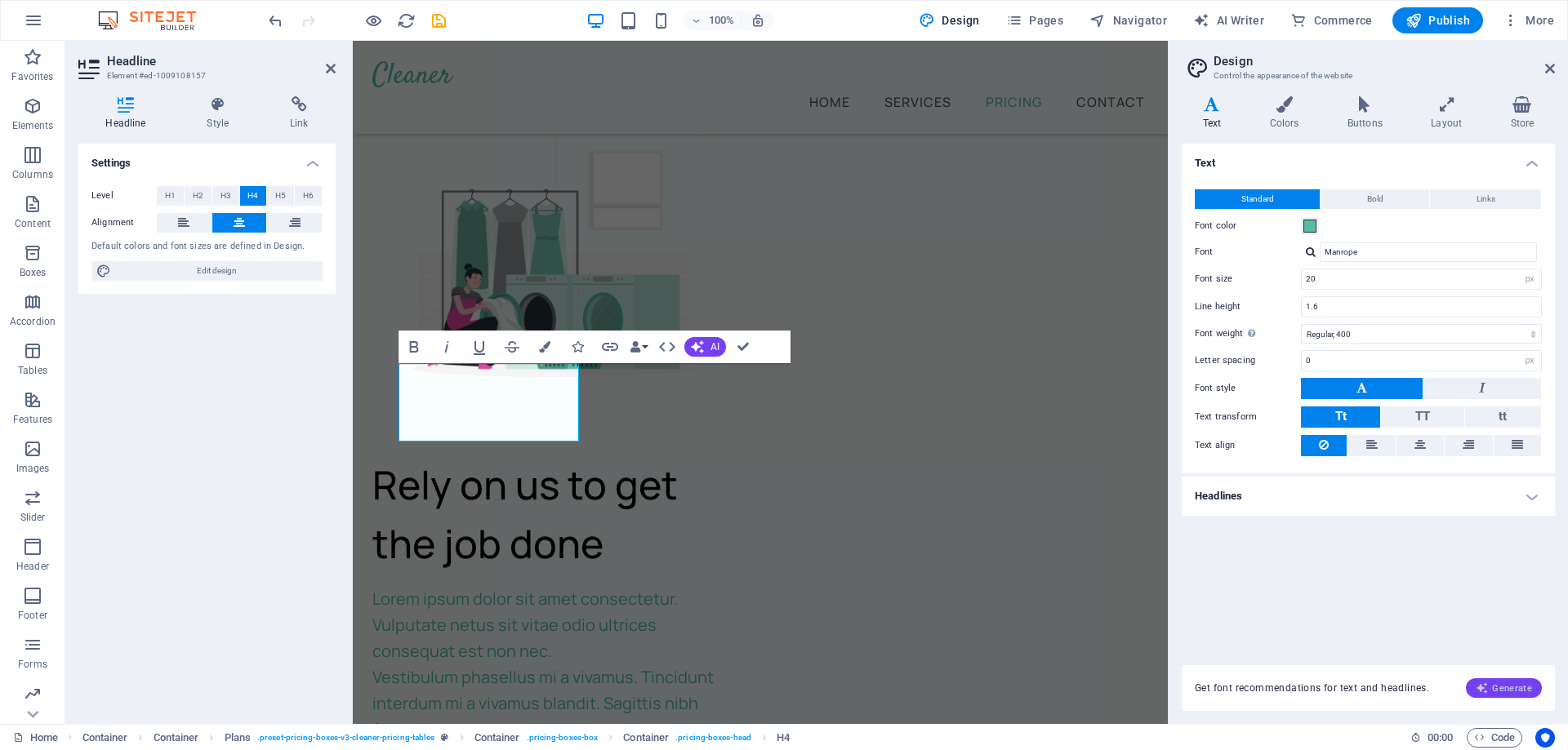
click at [1497, 696] on button "Generate" at bounding box center [1504, 688] width 76 height 19
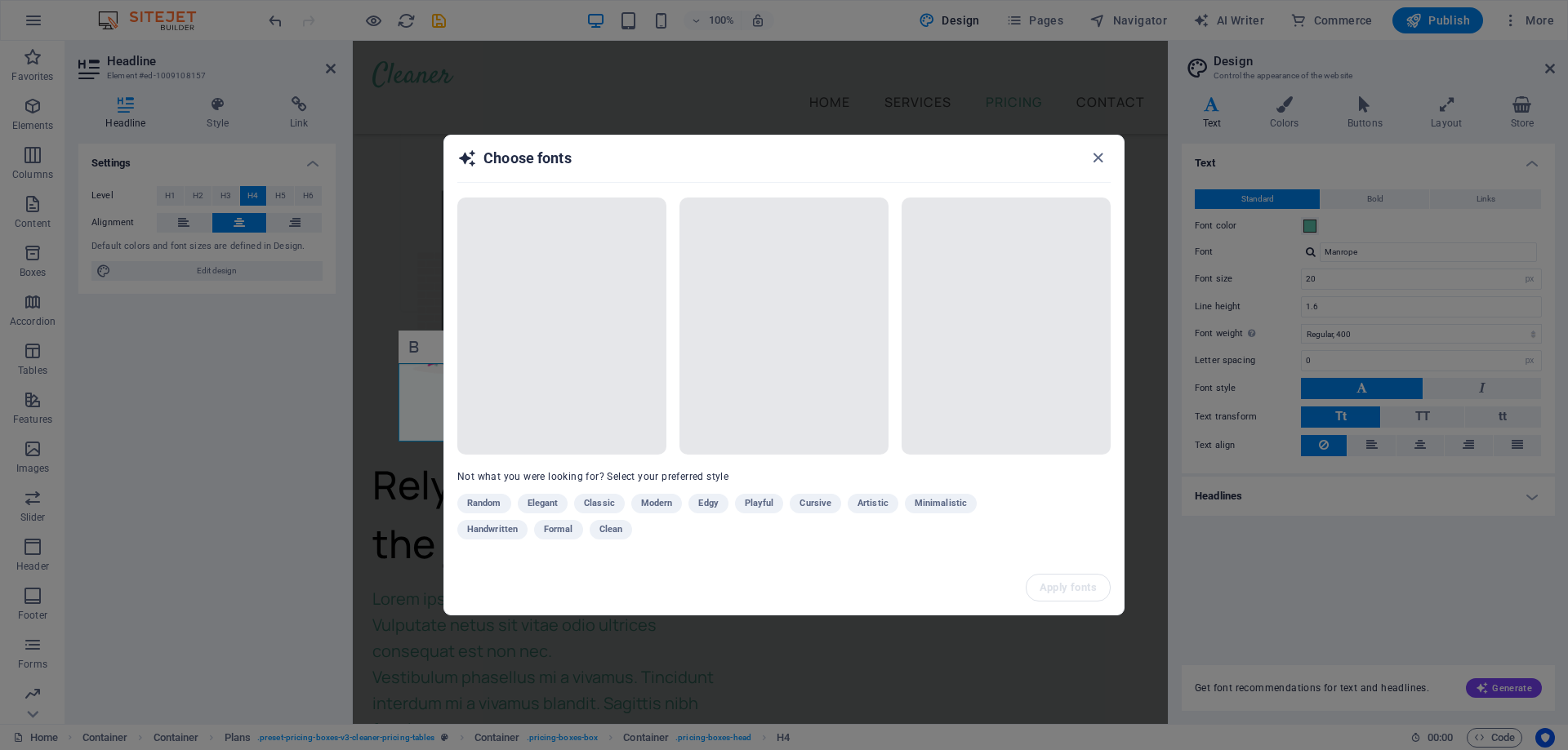
click at [554, 501] on div "Random Elegant Classic Modern Edgy Playful Cursive Artistic Minimalistic Handwr…" at bounding box center [743, 520] width 571 height 53
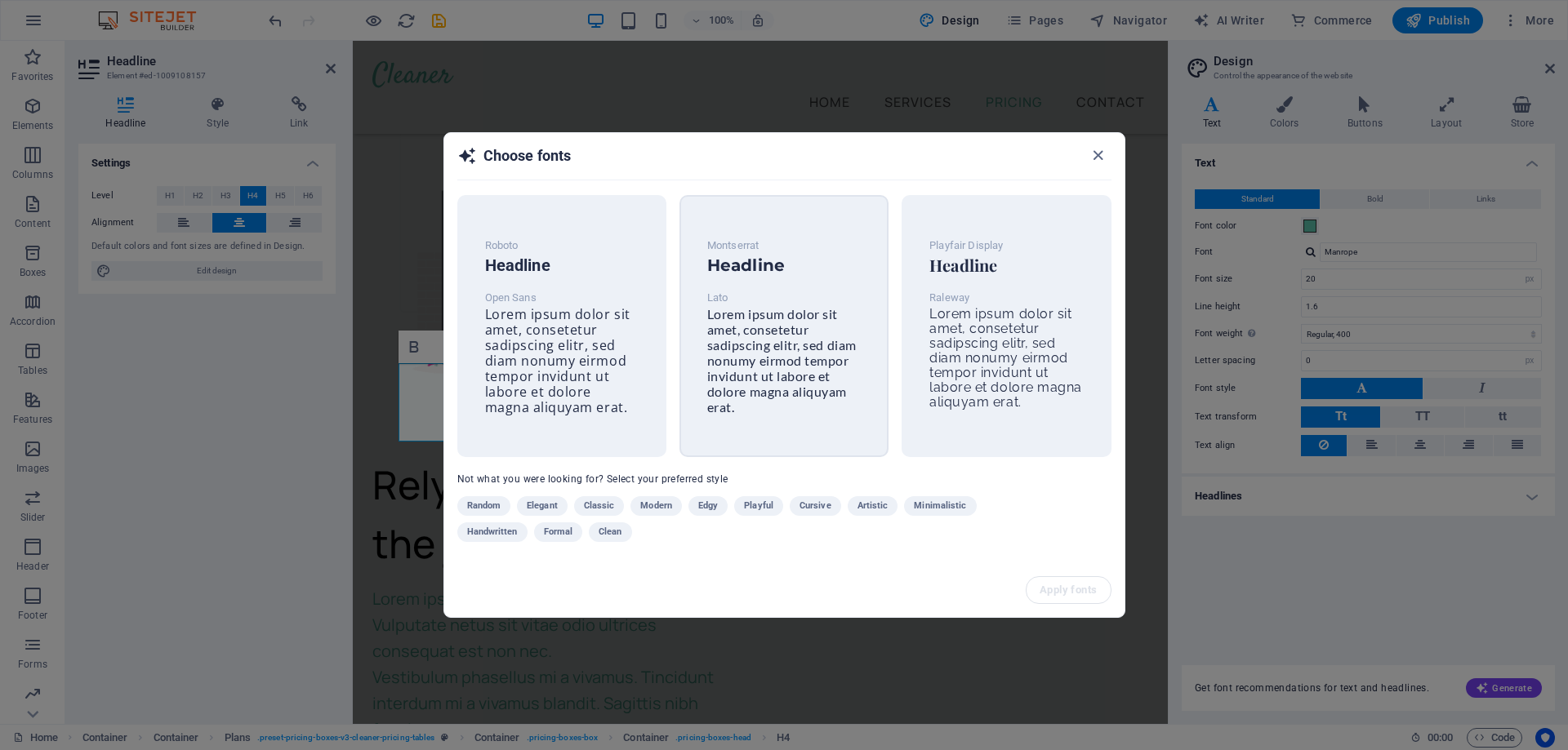
click at [735, 325] on span "Lorem ipsum dolor sit amet, consetetur sadipscing elitr, sed diam nonumy eirmod…" at bounding box center [783, 361] width 150 height 109
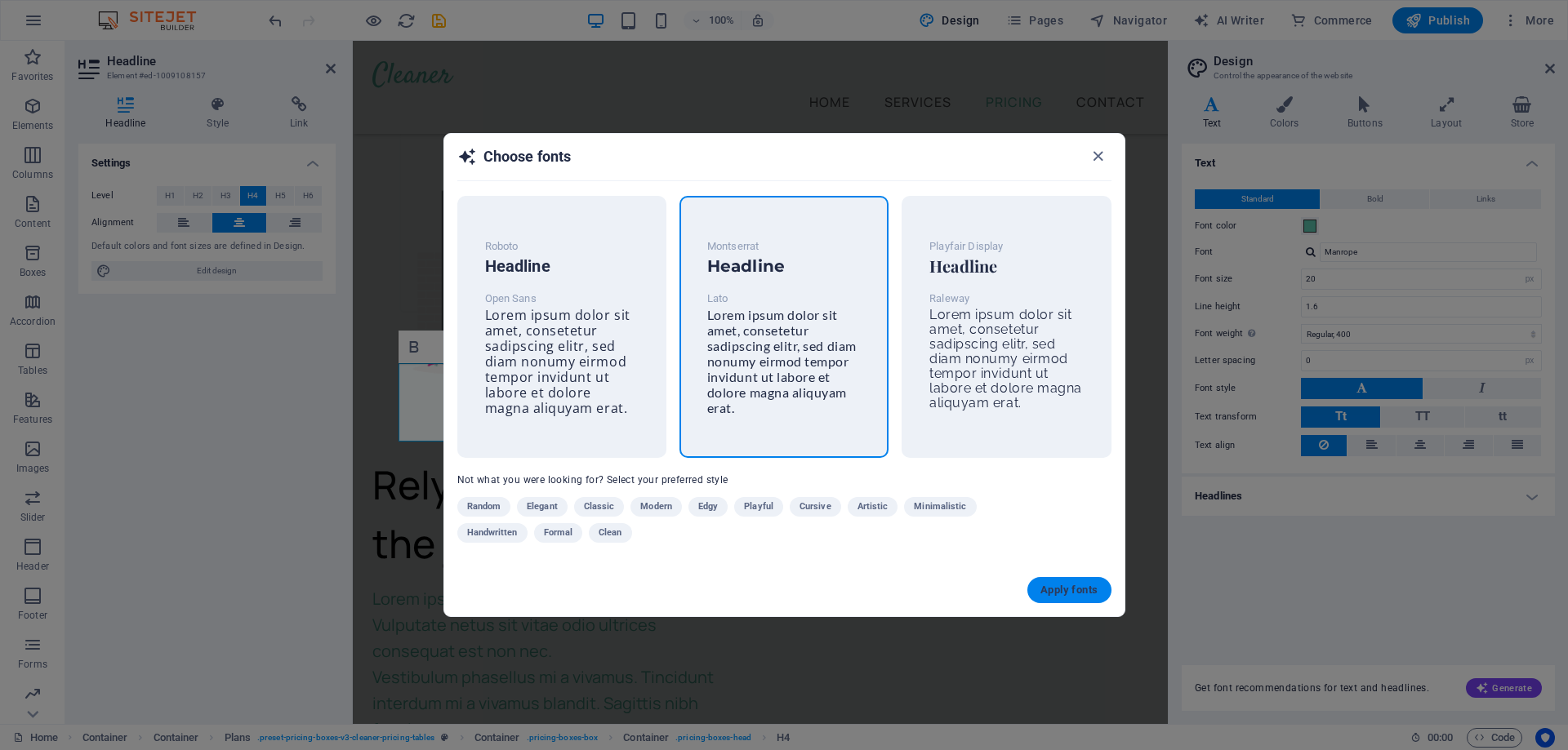
click at [1073, 590] on span "Apply fonts" at bounding box center [1069, 589] width 57 height 13
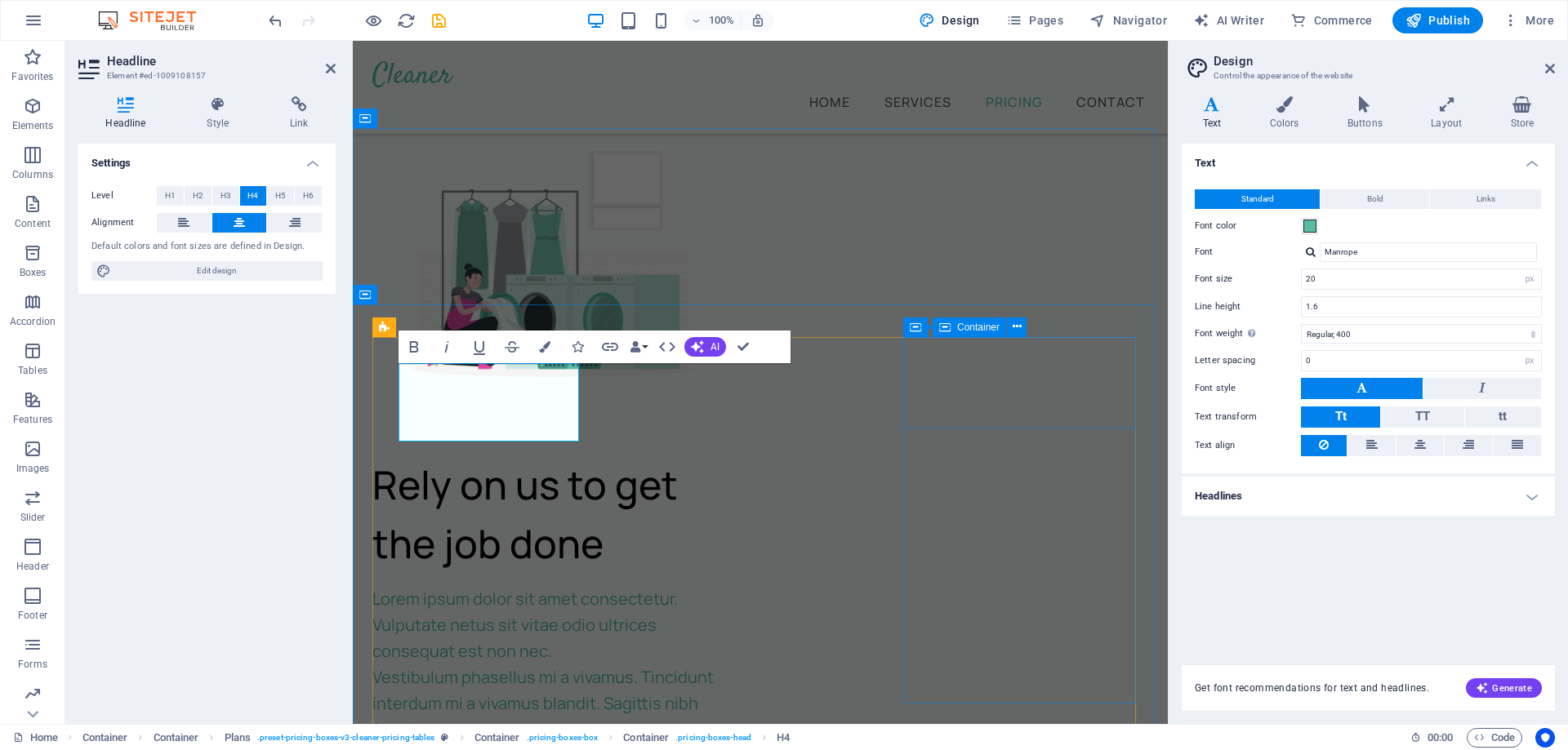
type input "Lato"
type input "16"
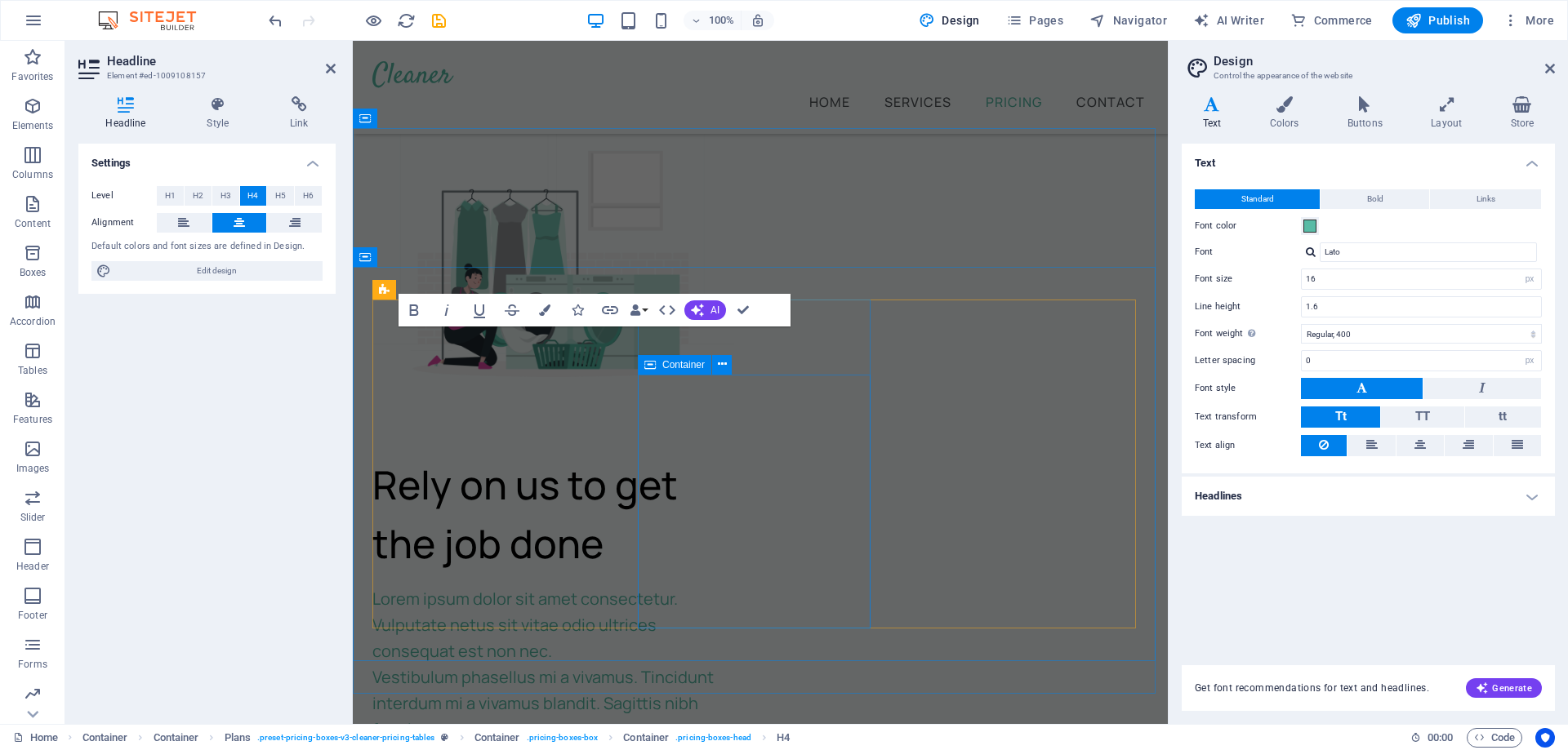
scroll to position [7085, 0]
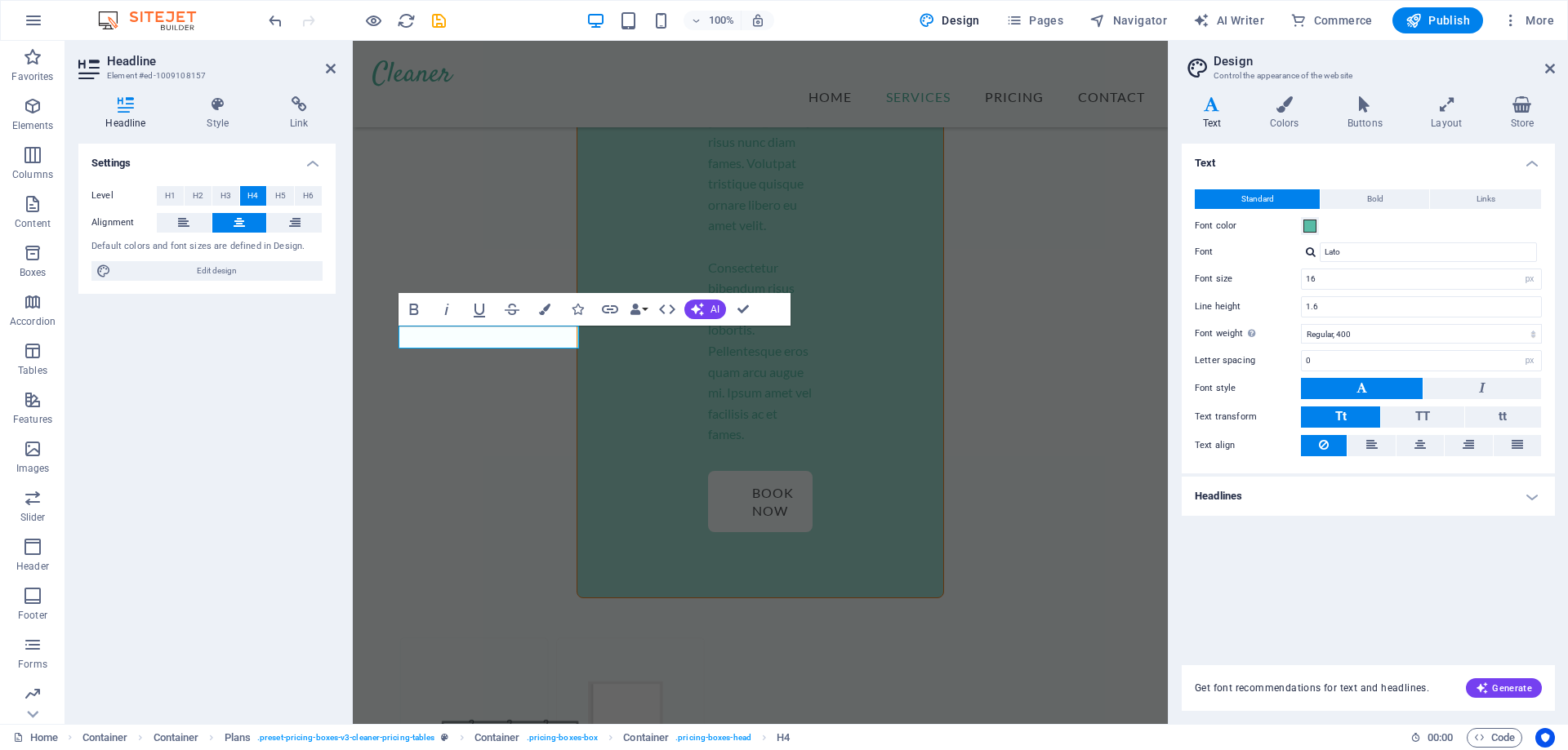
click at [292, 456] on div "Settings Level H1 H2 H3 H4 H5 H6 Alignment Default colors and font sizes are de…" at bounding box center [207, 427] width 257 height 567
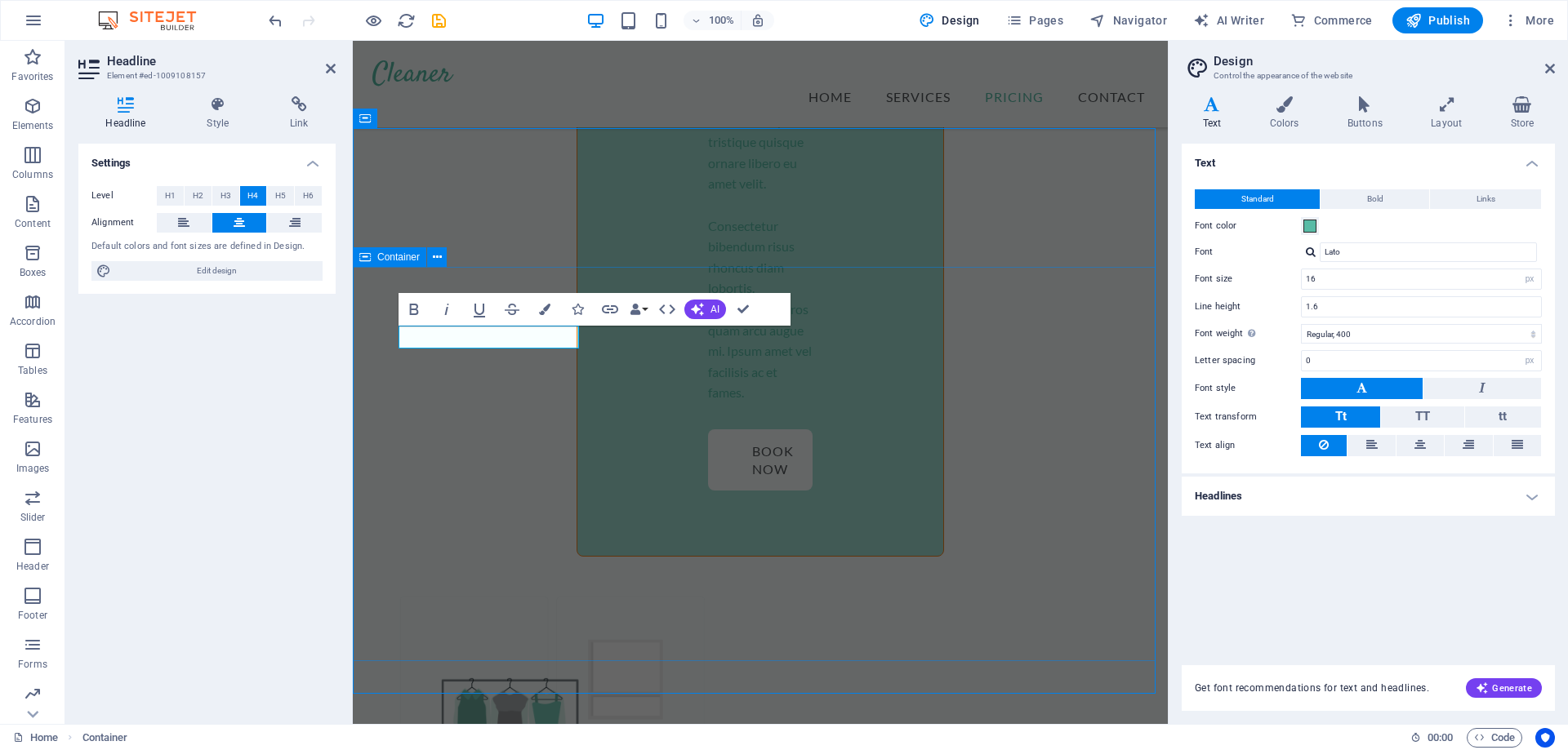
scroll to position [5745, 0]
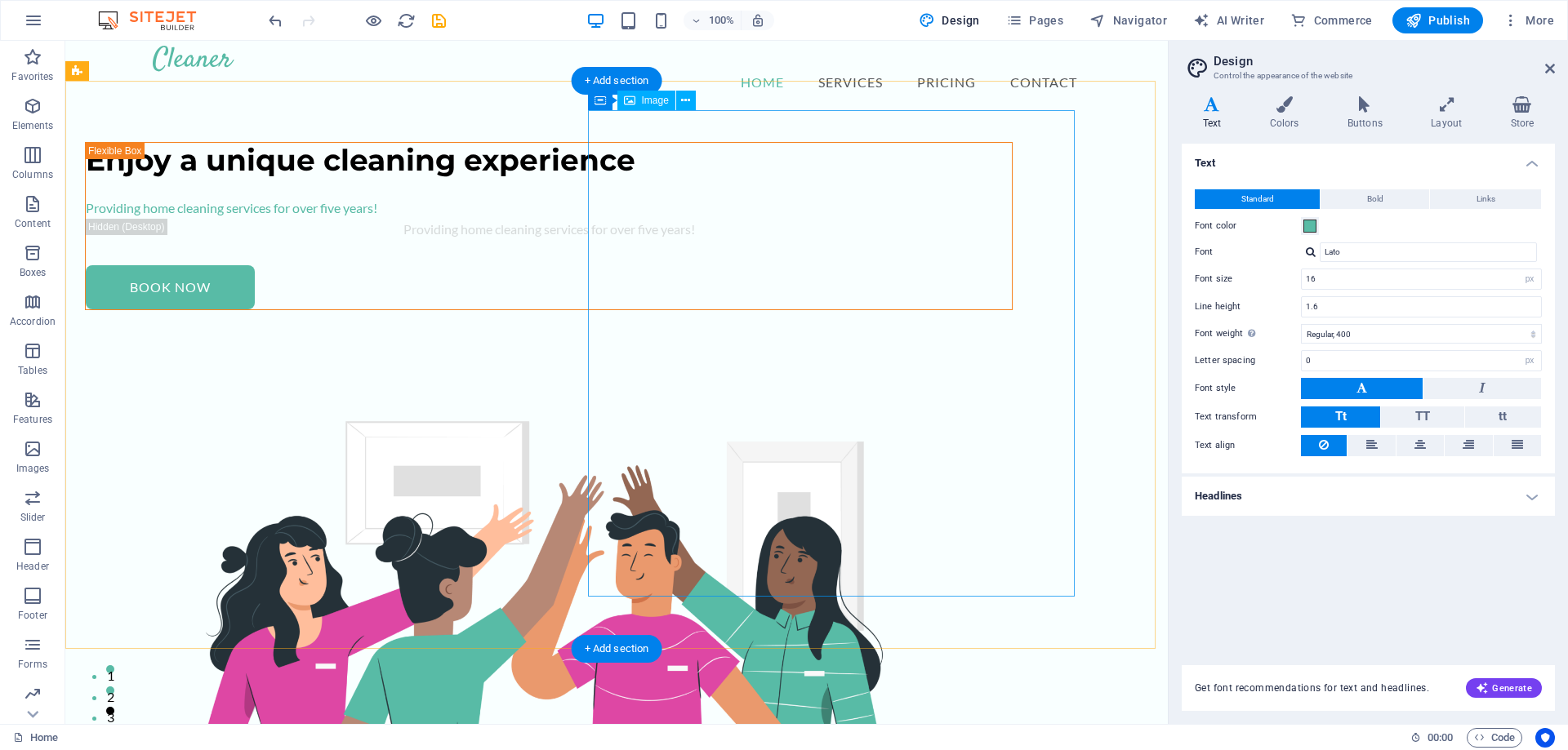
scroll to position [0, 0]
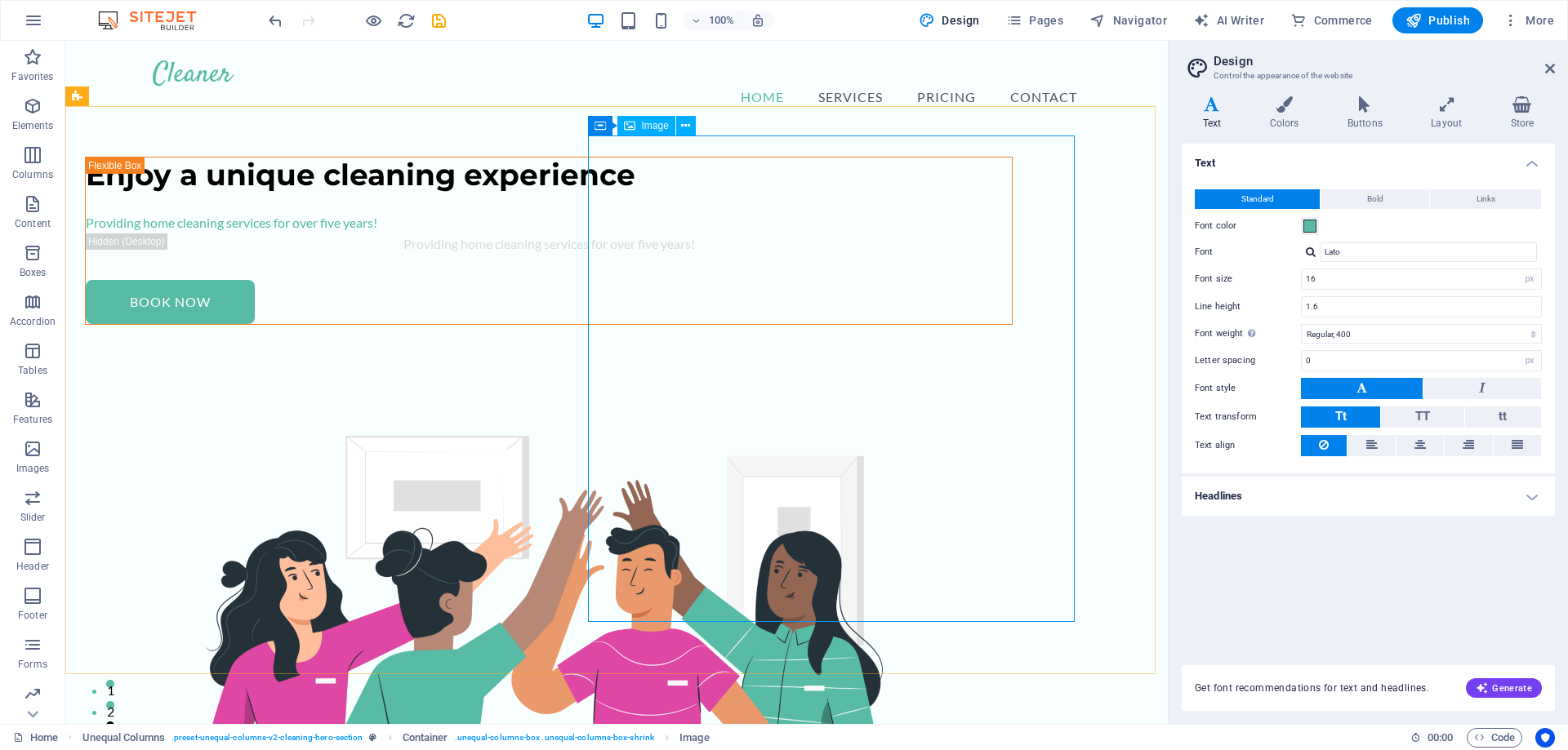
click at [649, 129] on span "Image" at bounding box center [656, 125] width 27 height 10
drag, startPoint x: 640, startPoint y: 125, endPoint x: 287, endPoint y: 84, distance: 355.4
click at [640, 125] on div "Image" at bounding box center [646, 125] width 58 height 19
drag, startPoint x: 287, startPoint y: 84, endPoint x: 640, endPoint y: 125, distance: 355.4
click at [640, 125] on div "Image" at bounding box center [646, 125] width 58 height 19
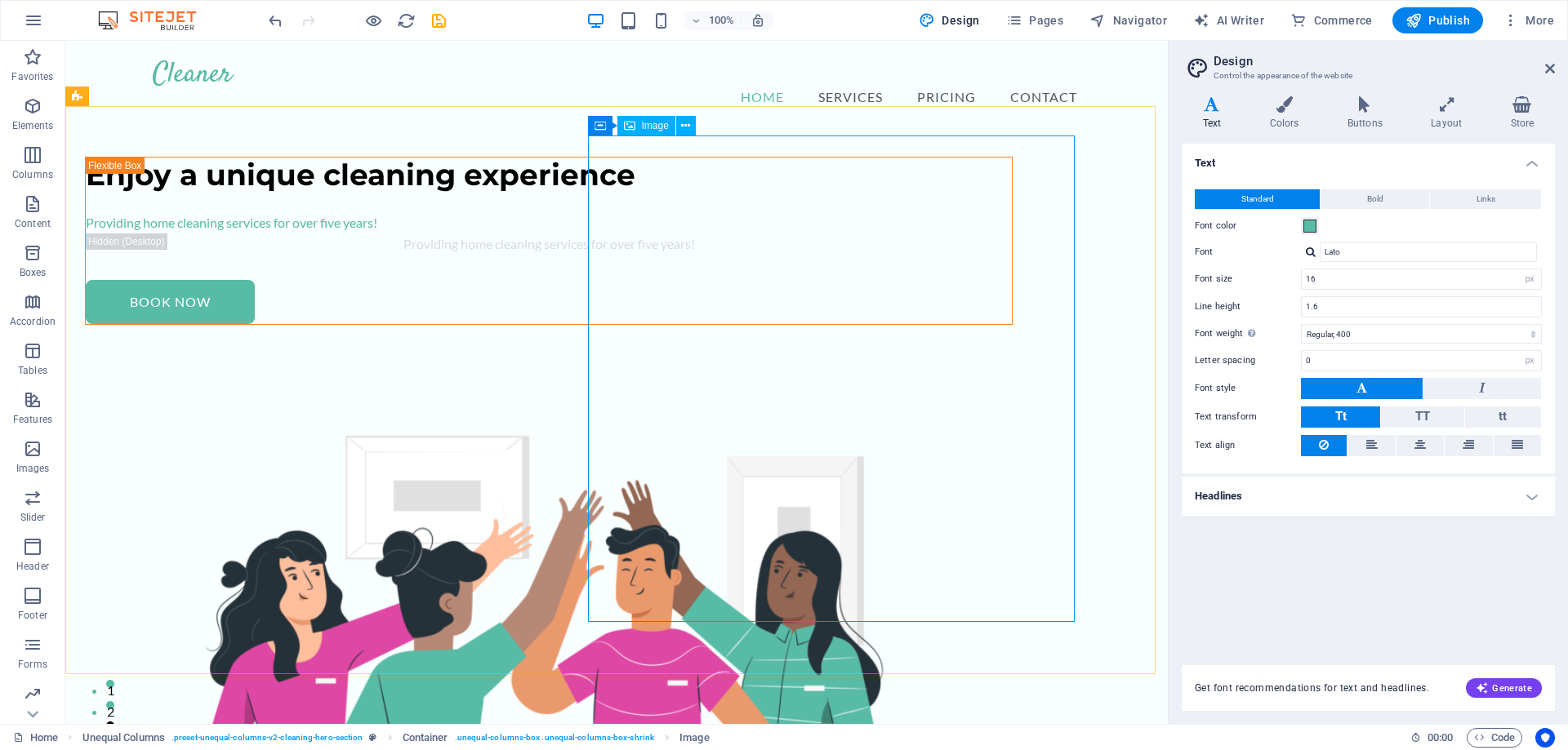
select select "%"
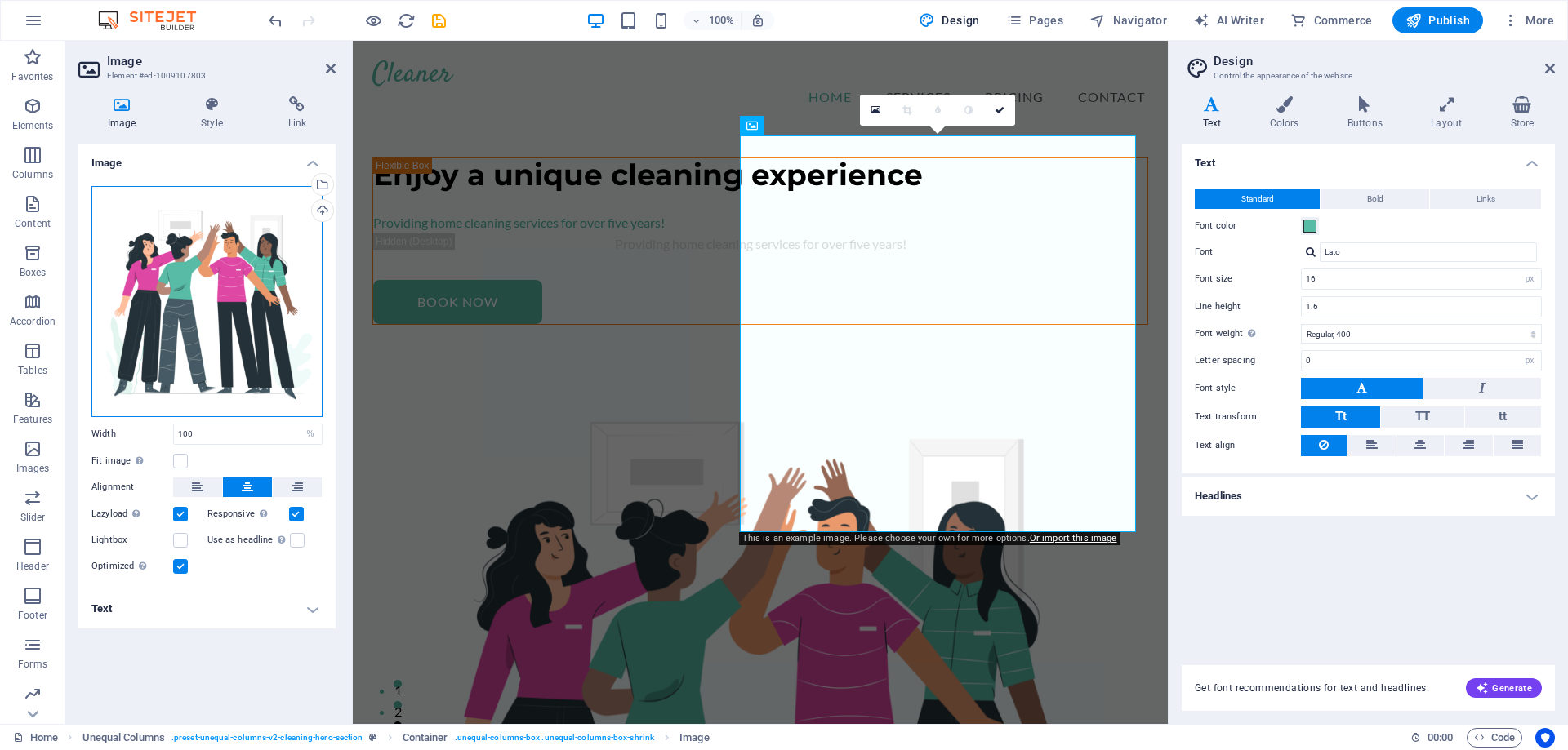
click at [221, 282] on div "Drag files here, click to choose files or select files from Files or our free s…" at bounding box center [206, 301] width 231 height 231
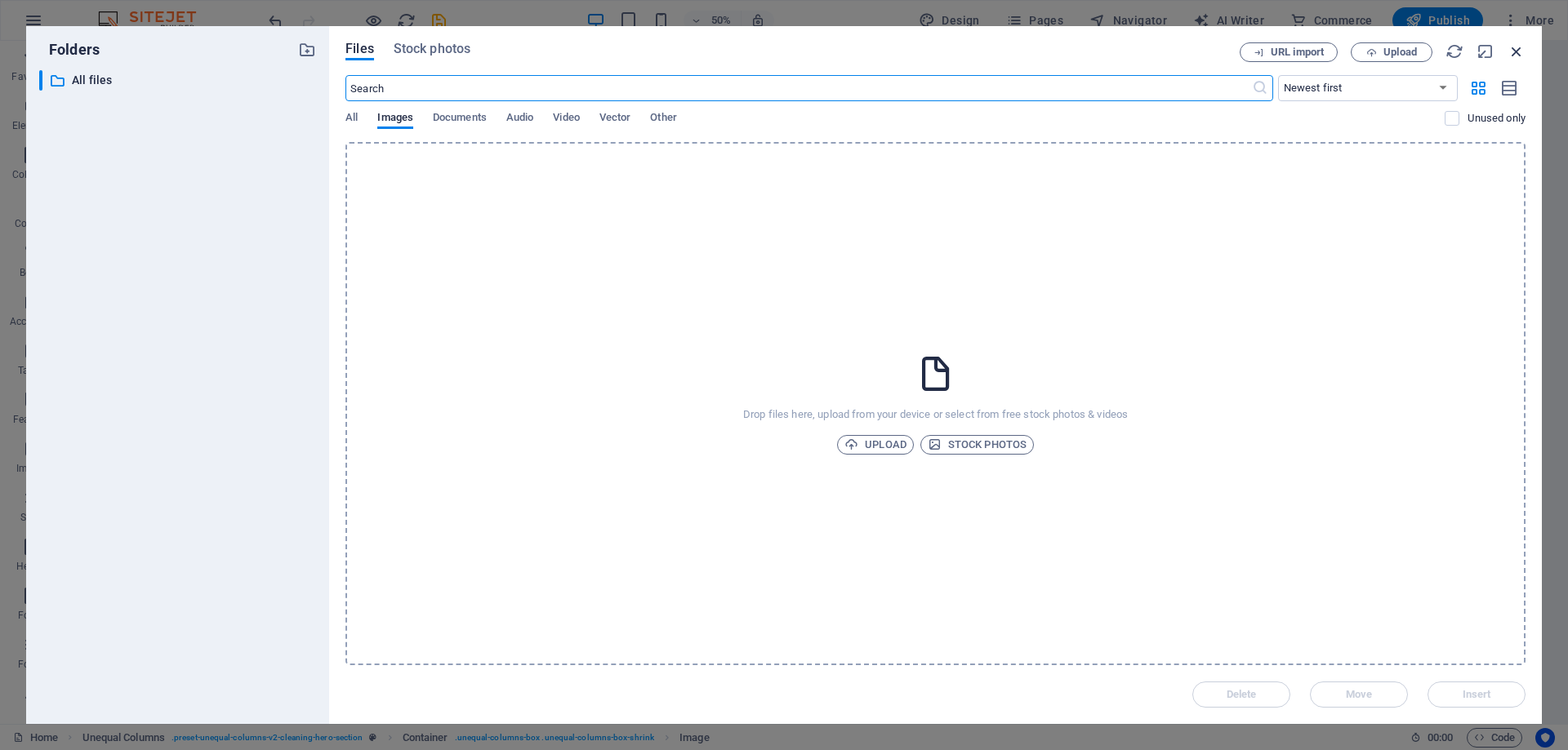
click at [1508, 54] on icon "button" at bounding box center [1516, 52] width 18 height 18
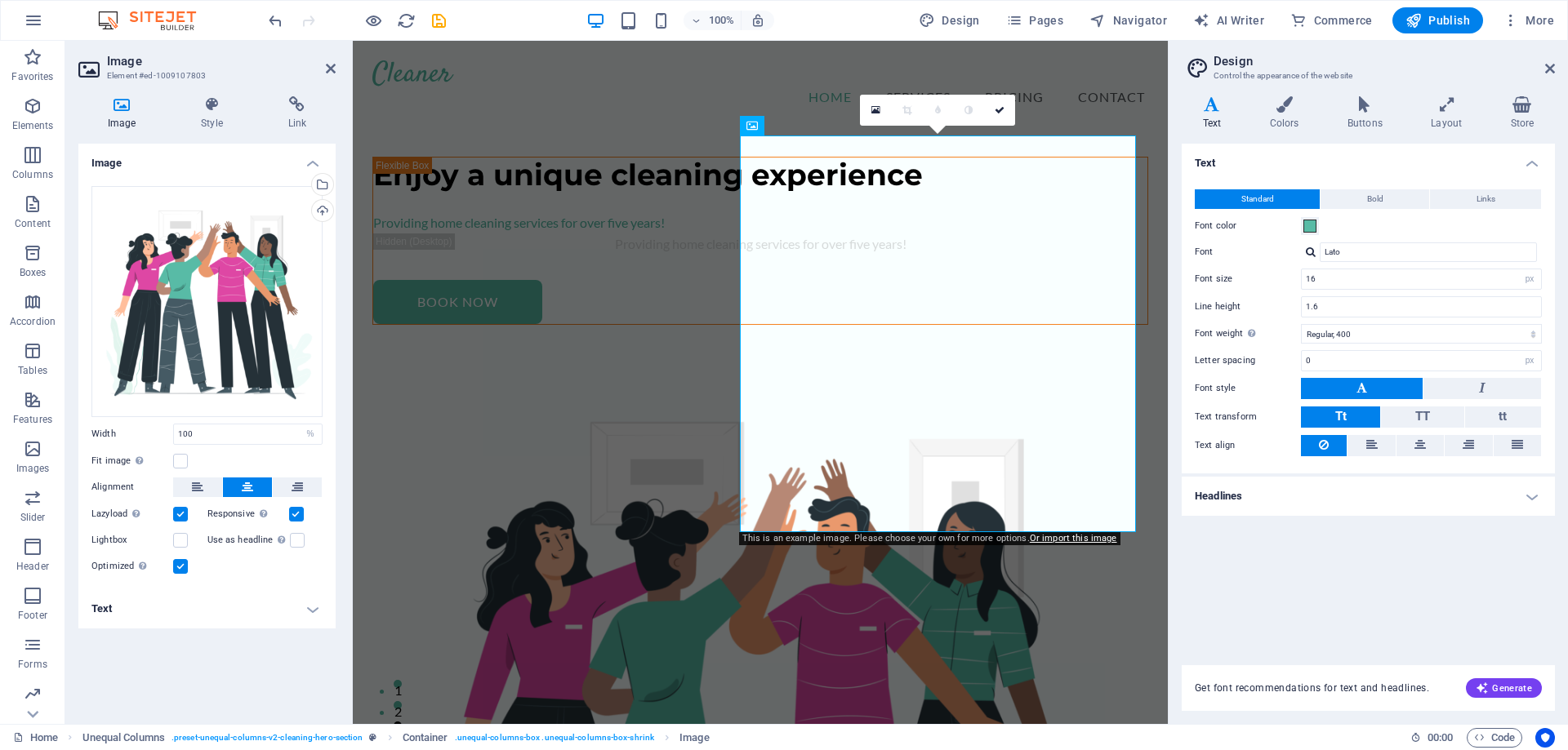
click at [133, 22] on img at bounding box center [156, 20] width 123 height 19
click at [28, 18] on icon "button" at bounding box center [33, 20] width 19 height 19
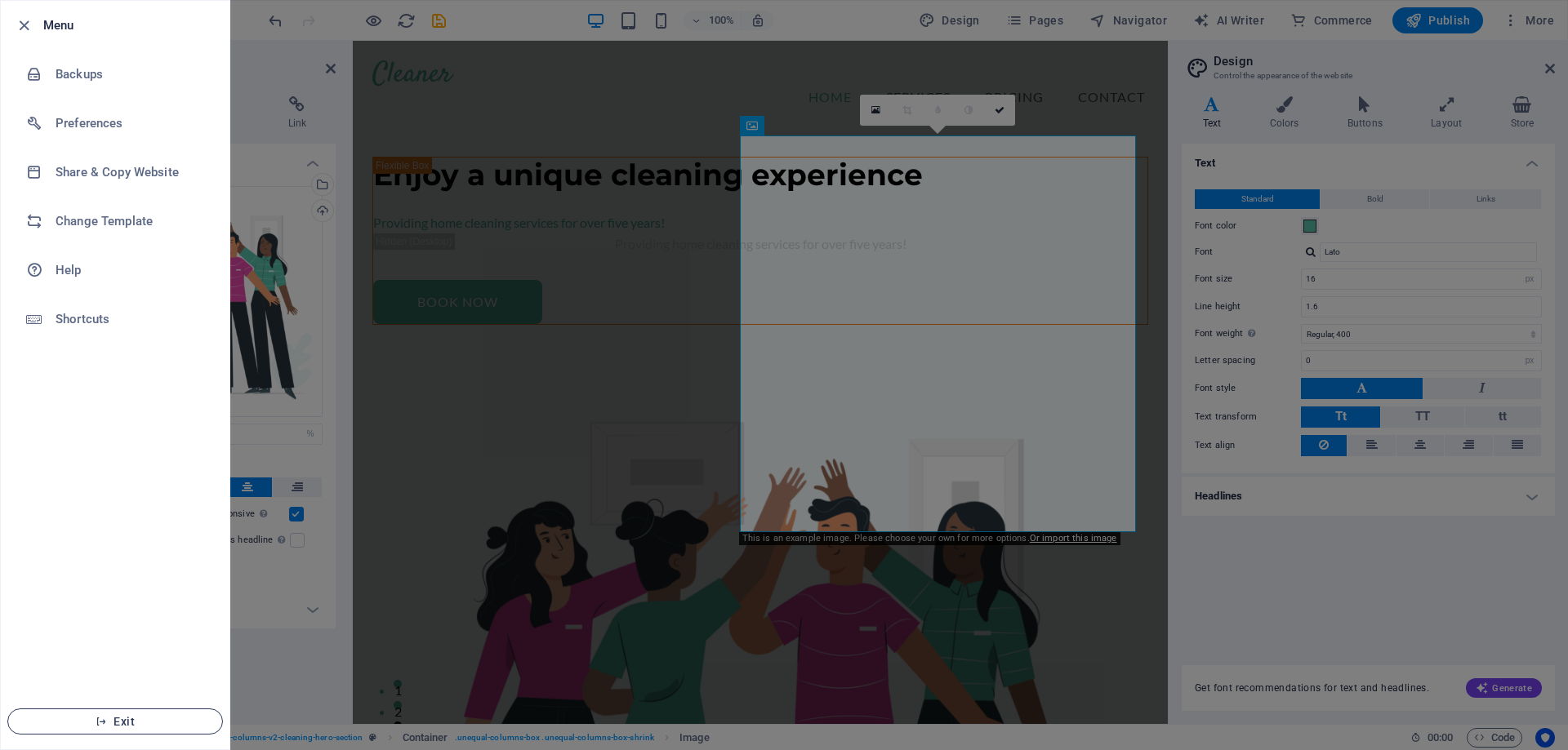
click at [125, 721] on span "Exit" at bounding box center [115, 721] width 188 height 13
